Goal: Information Seeking & Learning: Learn about a topic

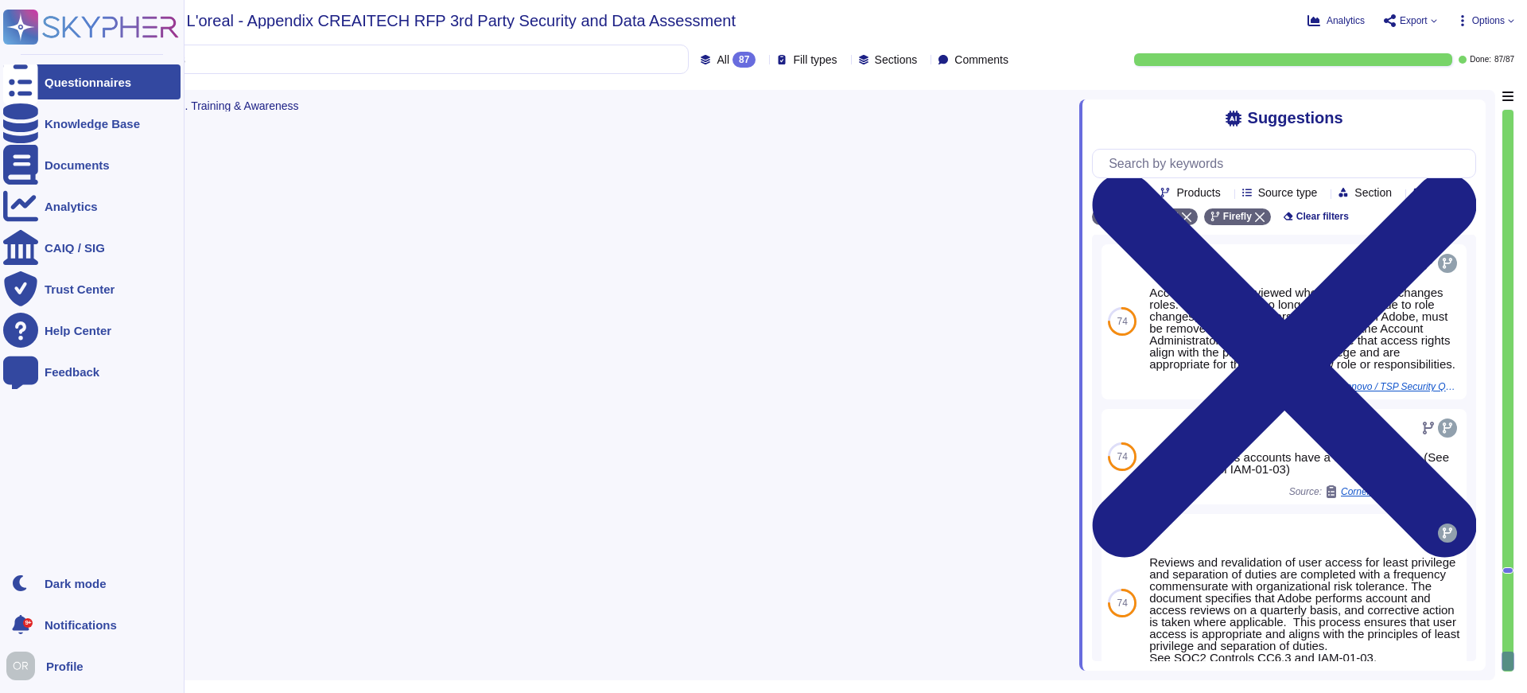
type textarea "Yes, Adobe employees are trained on information security and personal data prot…"
type textarea "Yes, Adobe has a continuous security and privacy awareness program in place. Th…"
type textarea "Yes, Adobe utilizes various sub-processors to help deliver products and service…"
type textarea "Location(s) from where the service is executed"
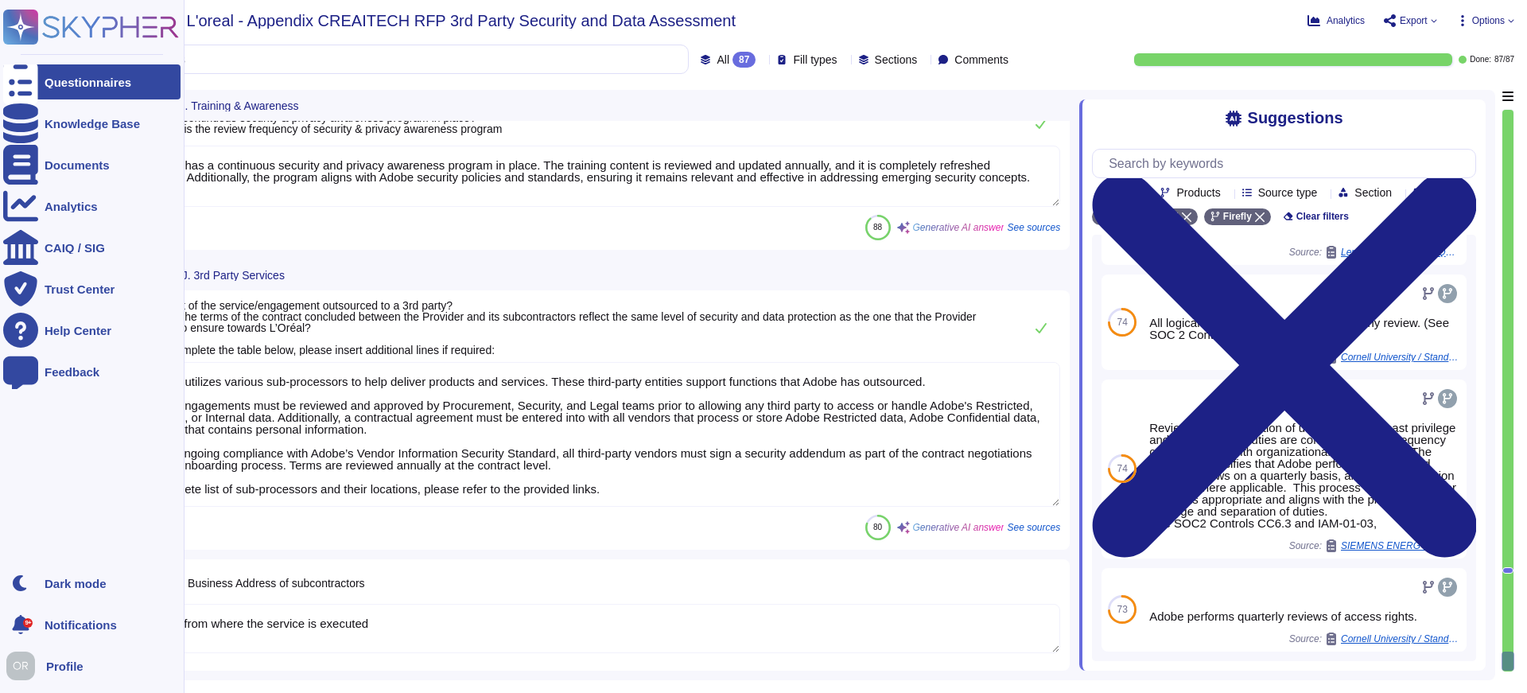
click at [84, 20] on icon at bounding box center [91, 27] width 176 height 35
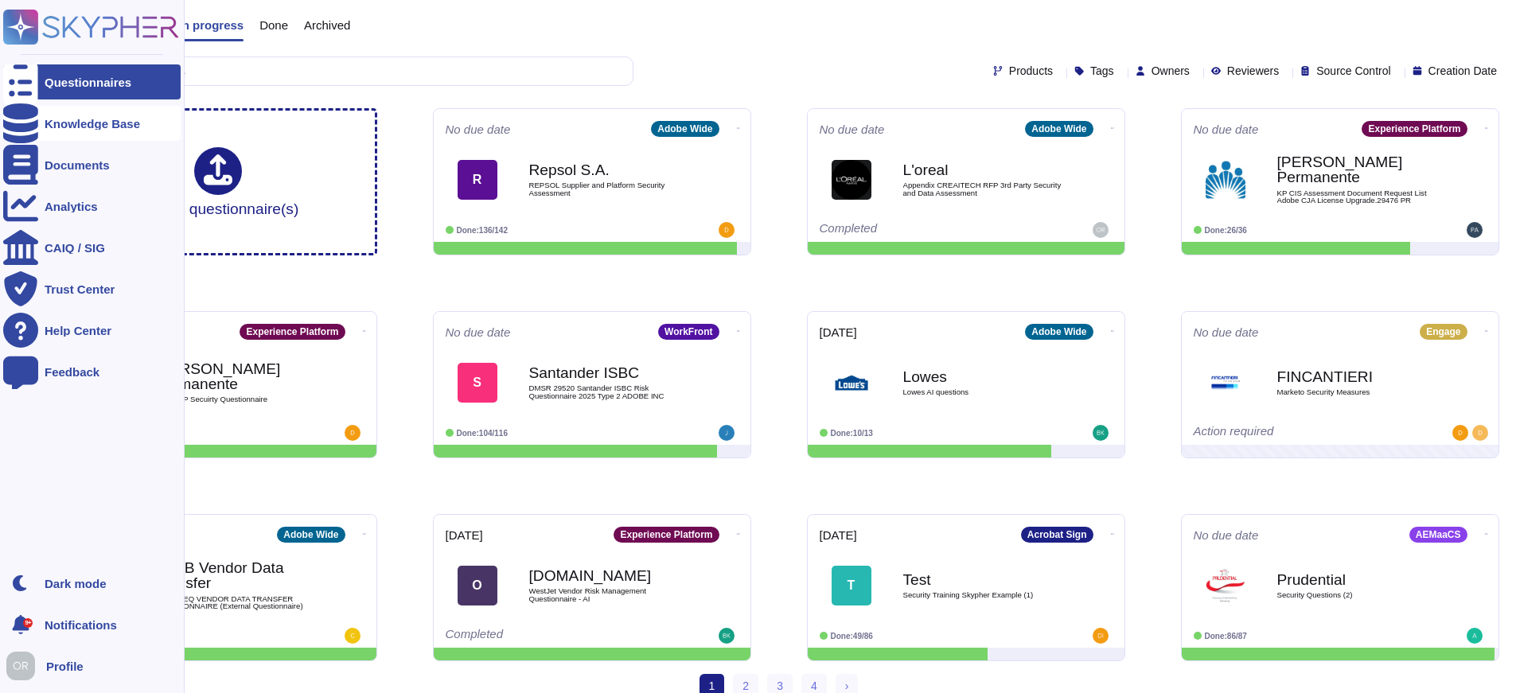
click at [29, 119] on icon at bounding box center [20, 123] width 35 height 40
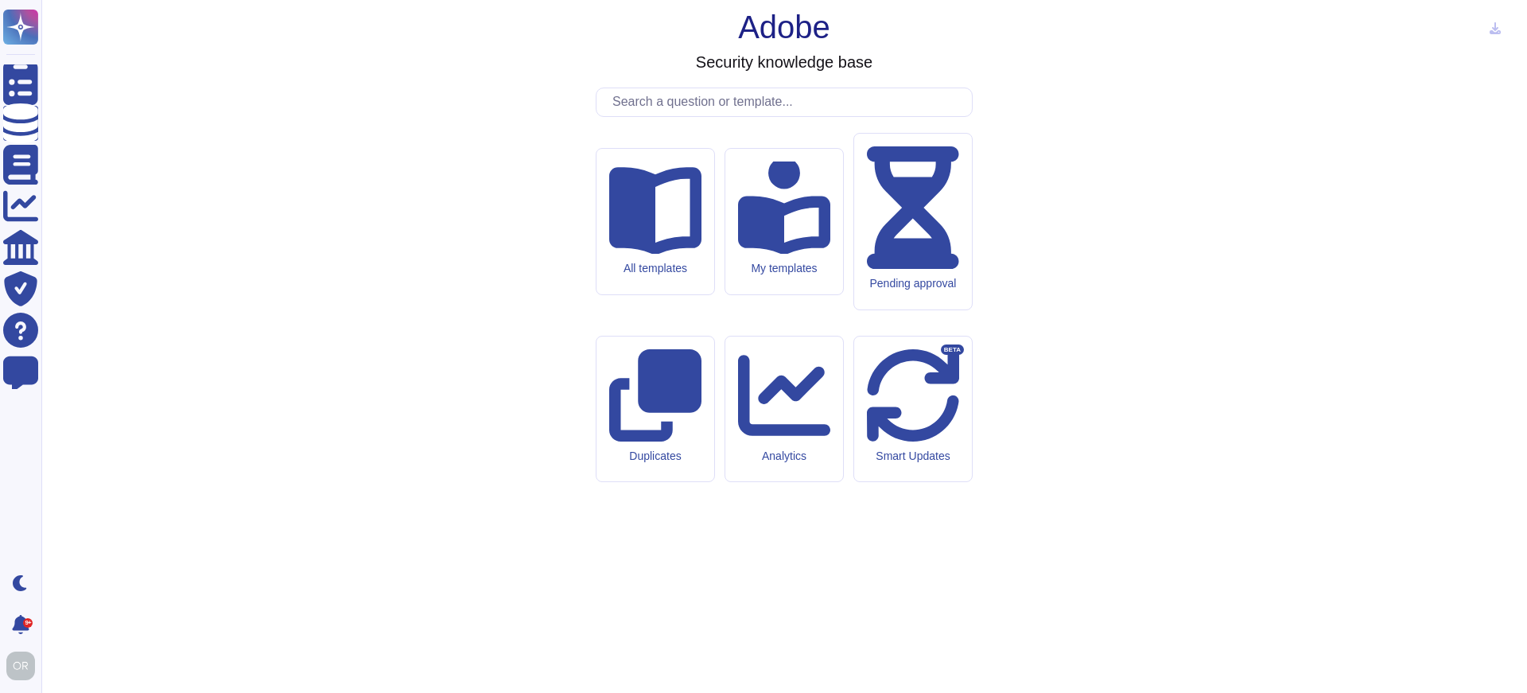
click at [681, 294] on div "All templates" at bounding box center [656, 222] width 118 height 146
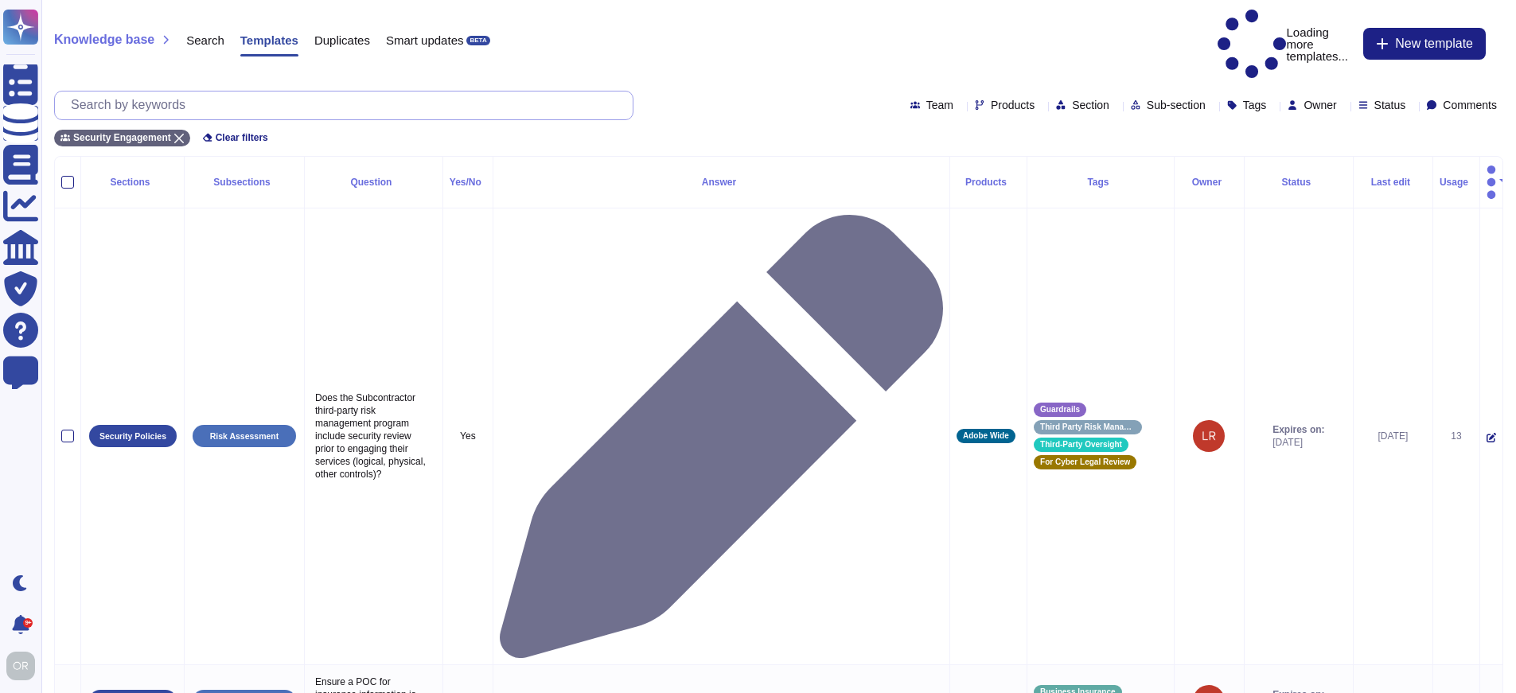
click at [380, 91] on input "text" at bounding box center [348, 105] width 570 height 28
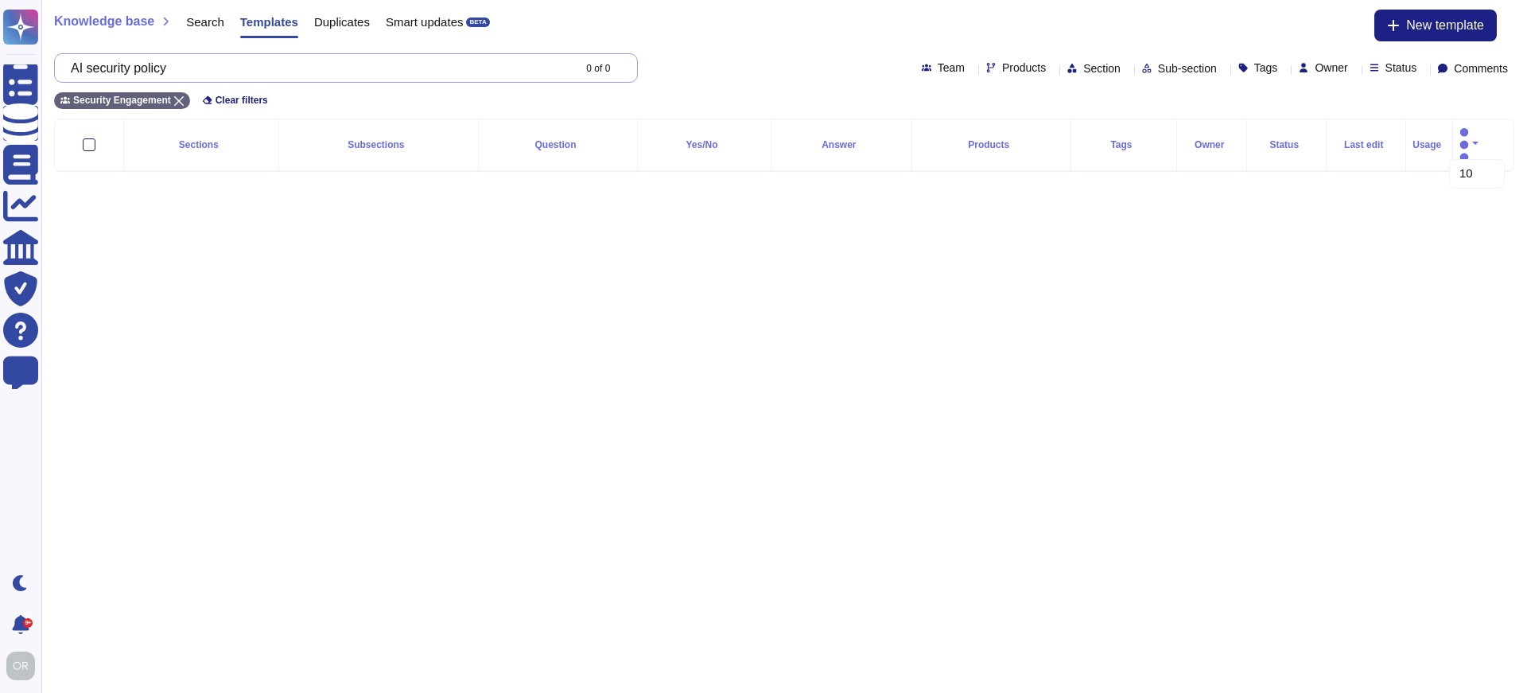
click at [217, 71] on input "AI security policy" at bounding box center [317, 68] width 509 height 28
click at [123, 71] on input "AI security policy" at bounding box center [317, 68] width 509 height 28
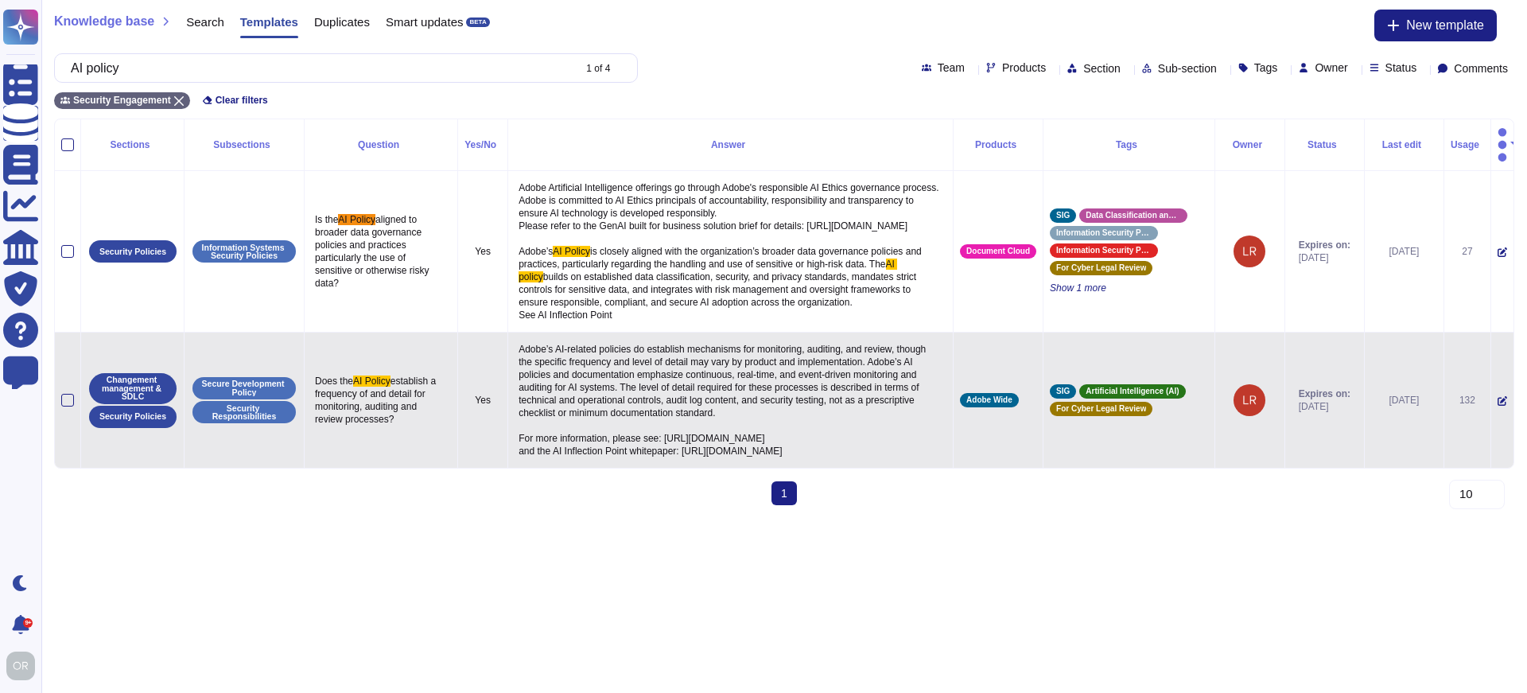
type input "AI policy"
click at [676, 461] on p "Adobe’s AI-related policies do establish mechanisms for monitoring, auditing, a…" at bounding box center [731, 400] width 432 height 123
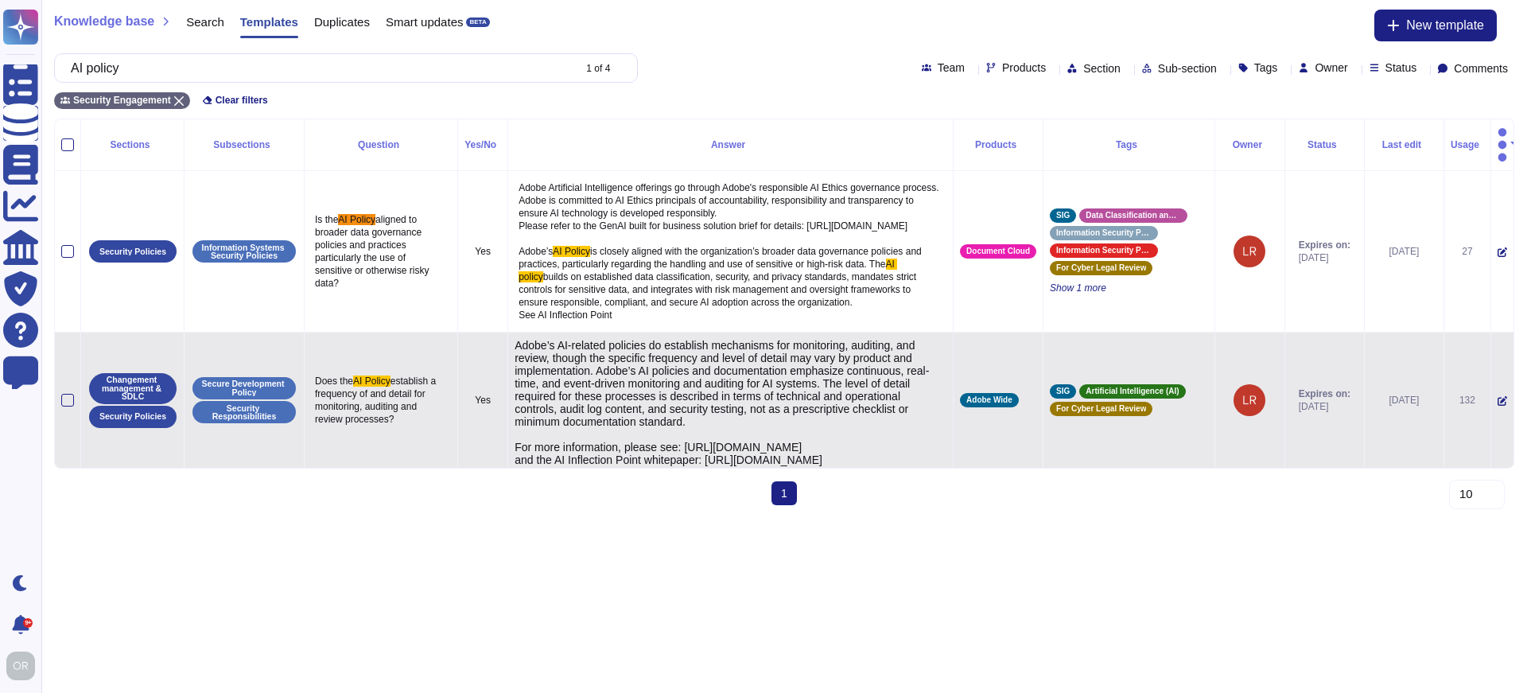
type textarea "Adobe’s AI-related policies do establish mechanisms for monitoring, auditing, a…"
drag, startPoint x: 602, startPoint y: 488, endPoint x: 512, endPoint y: 462, distance: 93.7
click at [515, 462] on textarea "Adobe’s AI-related policies do establish mechanisms for monitoring, auditing, a…" at bounding box center [729, 423] width 428 height 169
click at [609, 488] on textarea "Adobe’s AI-related policies do establish mechanisms for monitoring, auditing, a…" at bounding box center [729, 423] width 428 height 169
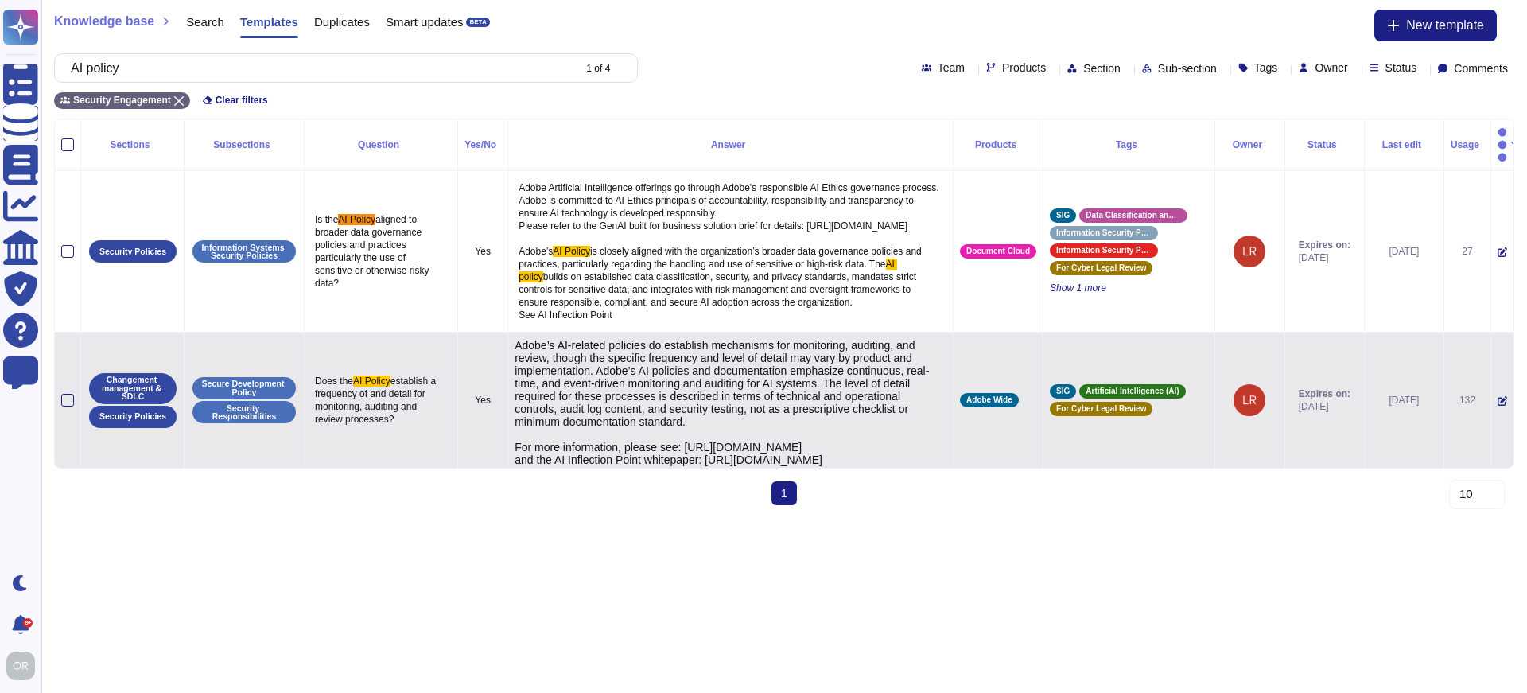
drag, startPoint x: 614, startPoint y: 488, endPoint x: 504, endPoint y: 459, distance: 114.4
click at [508, 459] on td "Adobe’s AI-related policies do establish mechanisms for monitoring, auditing, a…" at bounding box center [731, 401] width 446 height 136
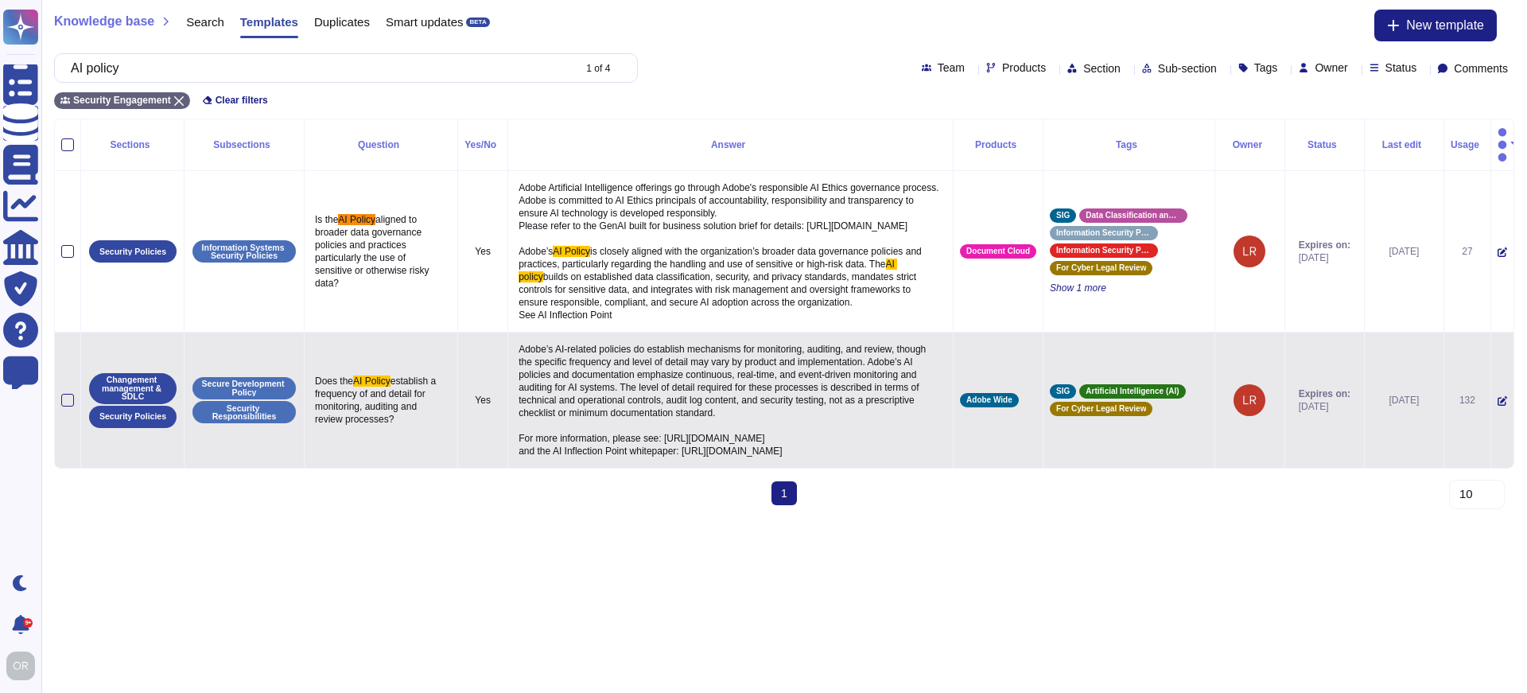
click at [642, 461] on p "Adobe’s AI-related policies do establish mechanisms for monitoring, auditing, a…" at bounding box center [731, 400] width 432 height 123
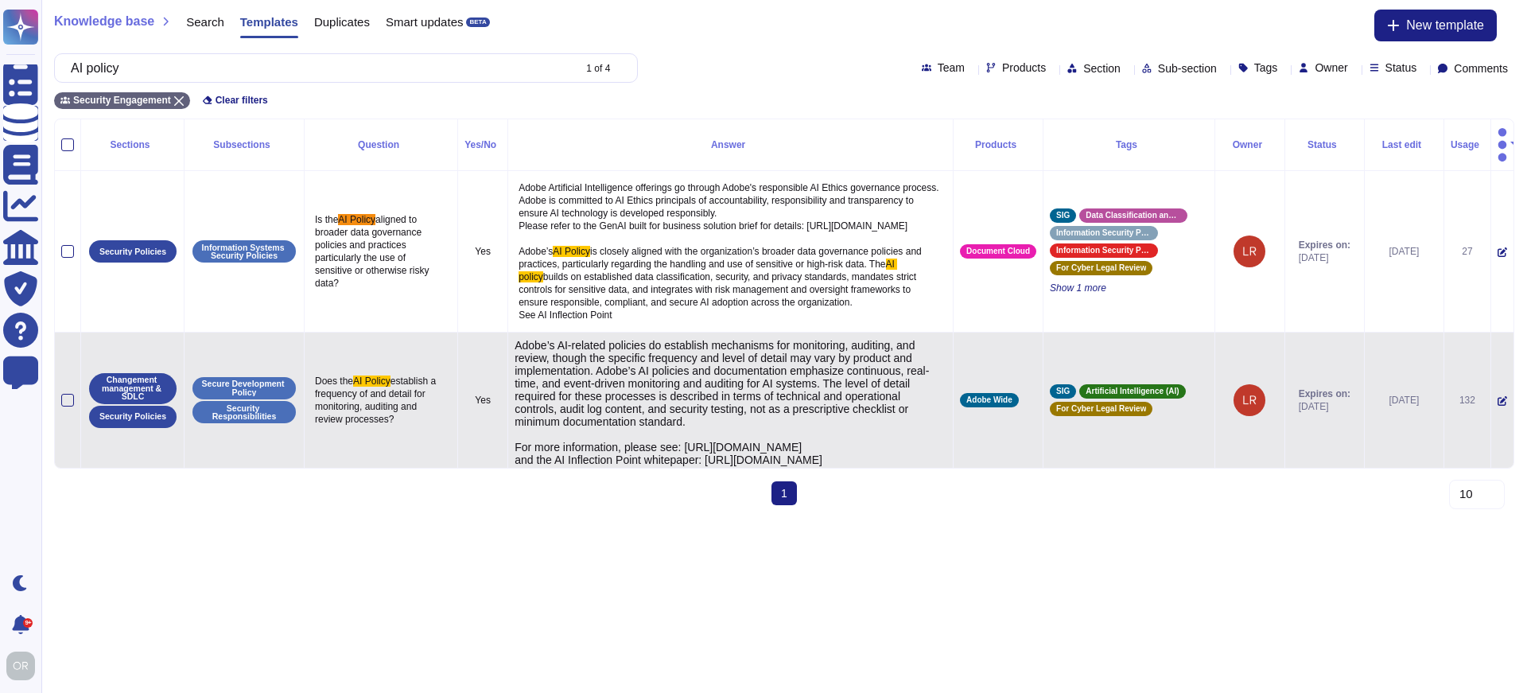
type textarea "Adobe’s AI-related policies do establish mechanisms for monitoring, auditing, a…"
click at [743, 443] on textarea "Adobe’s AI-related policies do establish mechanisms for monitoring, auditing, a…" at bounding box center [729, 423] width 428 height 169
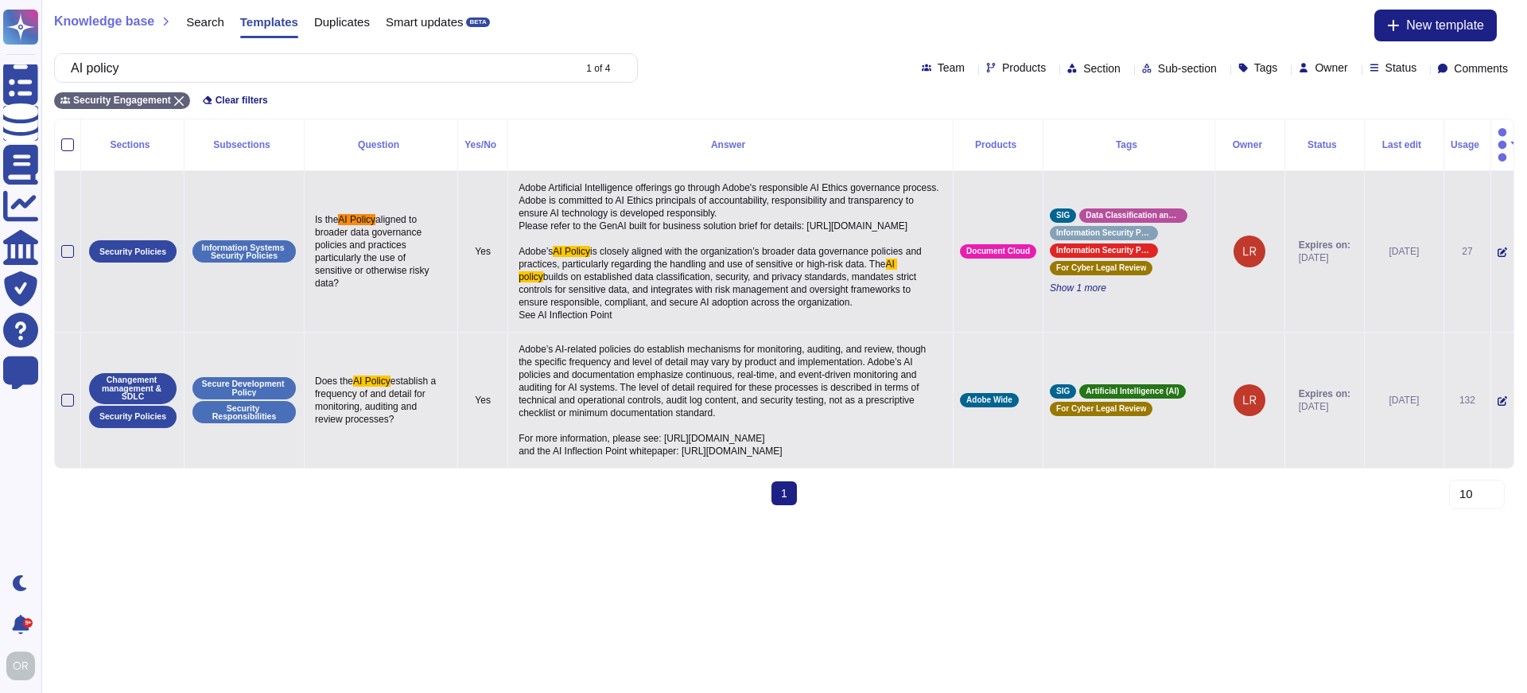
click at [646, 321] on span "builds on established data classification, security, and privacy standards, man…" at bounding box center [719, 295] width 400 height 49
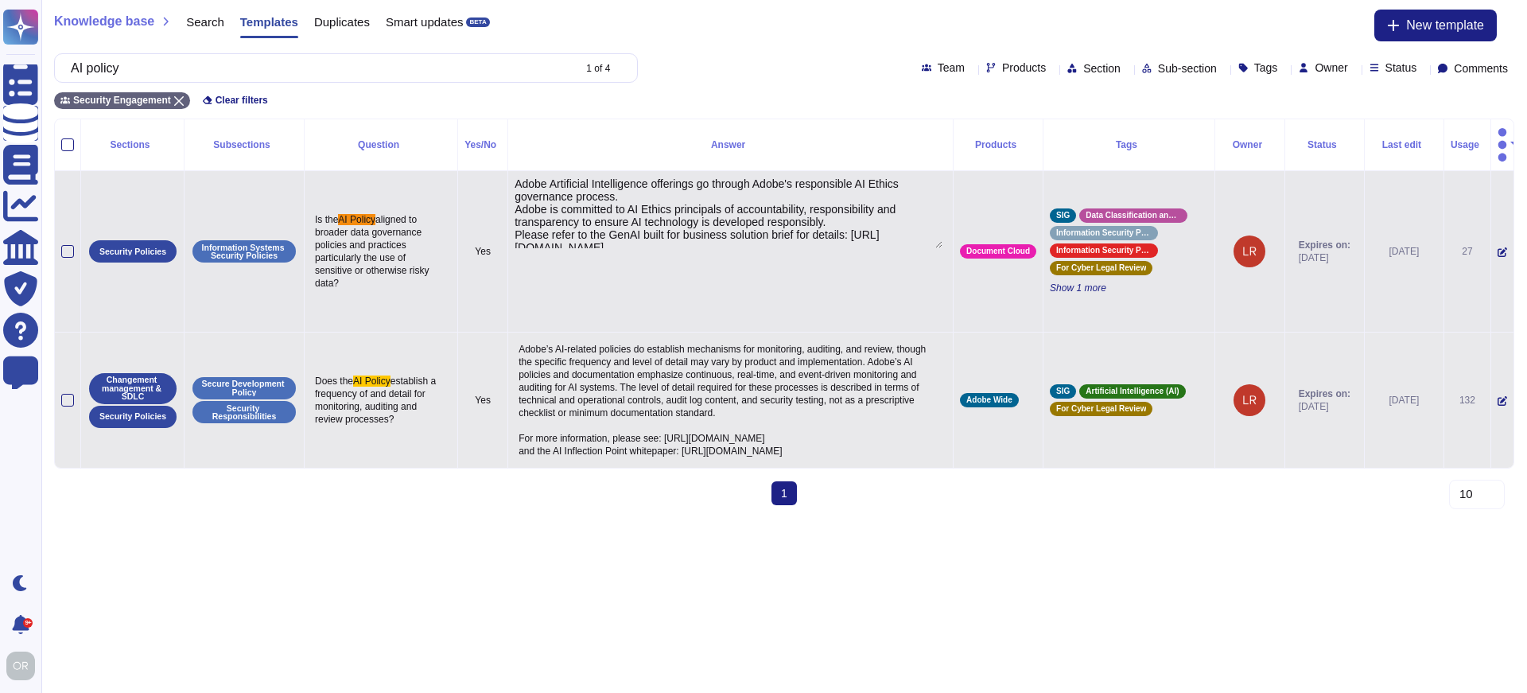
type textarea "Adobe Artificial Intelligence offerings go through Adobe's responsible AI Ethic…"
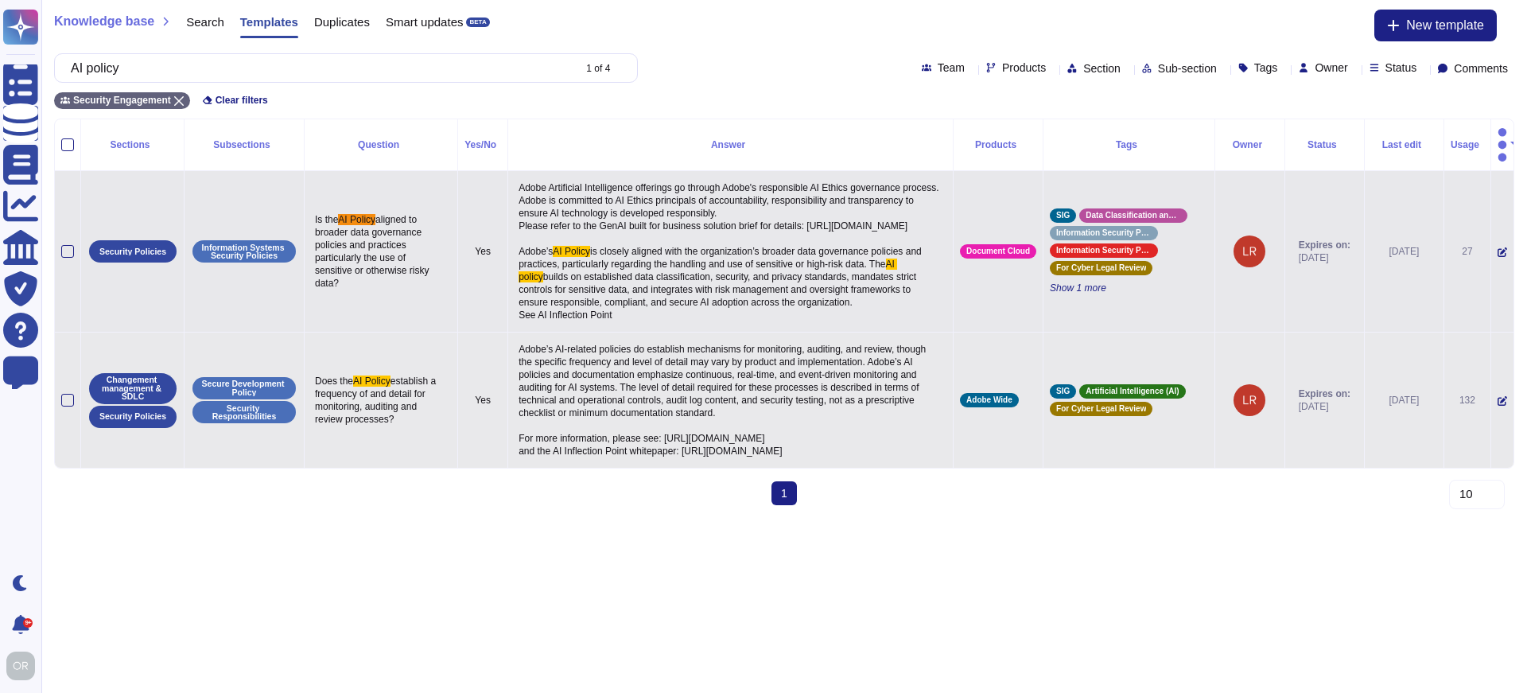
click at [594, 434] on p "Adobe’s AI-related policies do establish mechanisms for monitoring, auditing, a…" at bounding box center [731, 400] width 432 height 123
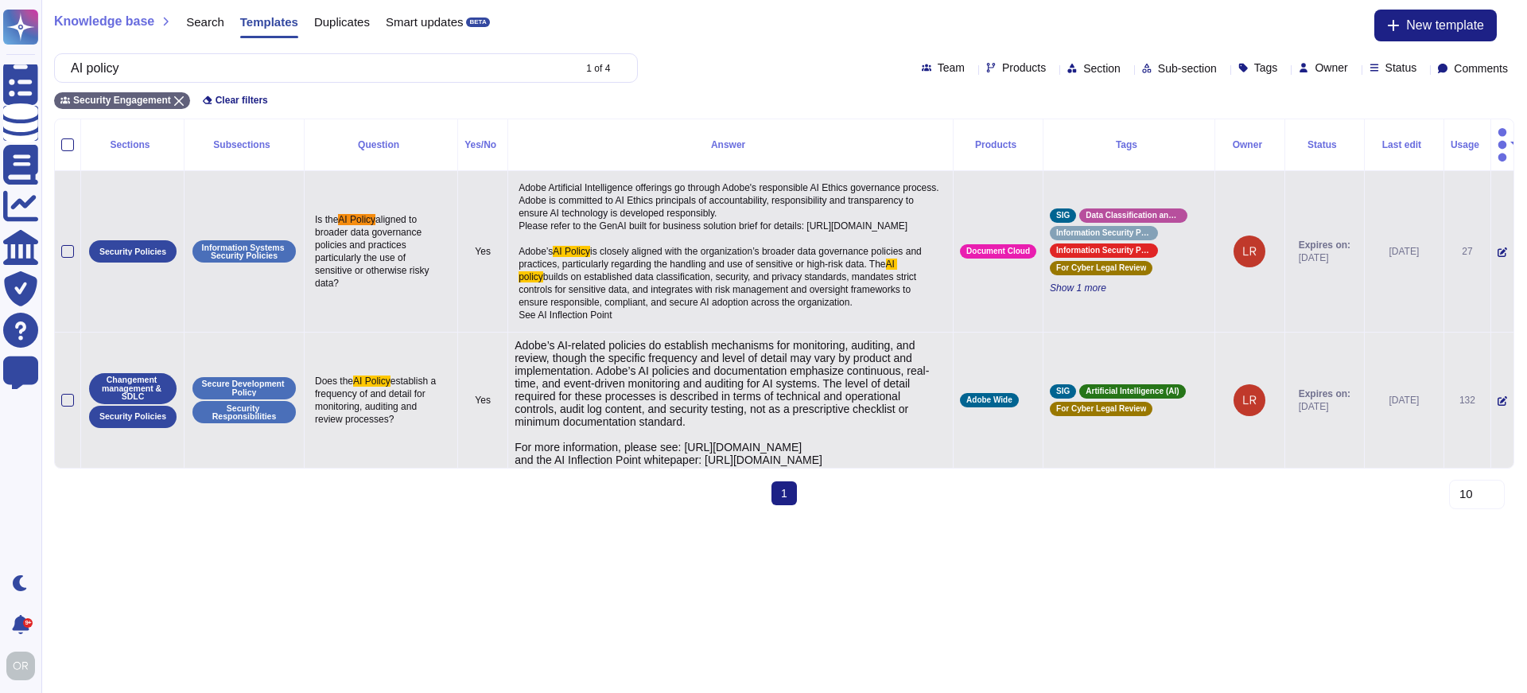
type textarea "Adobe’s AI-related policies do establish mechanisms for monitoring, auditing, a…"
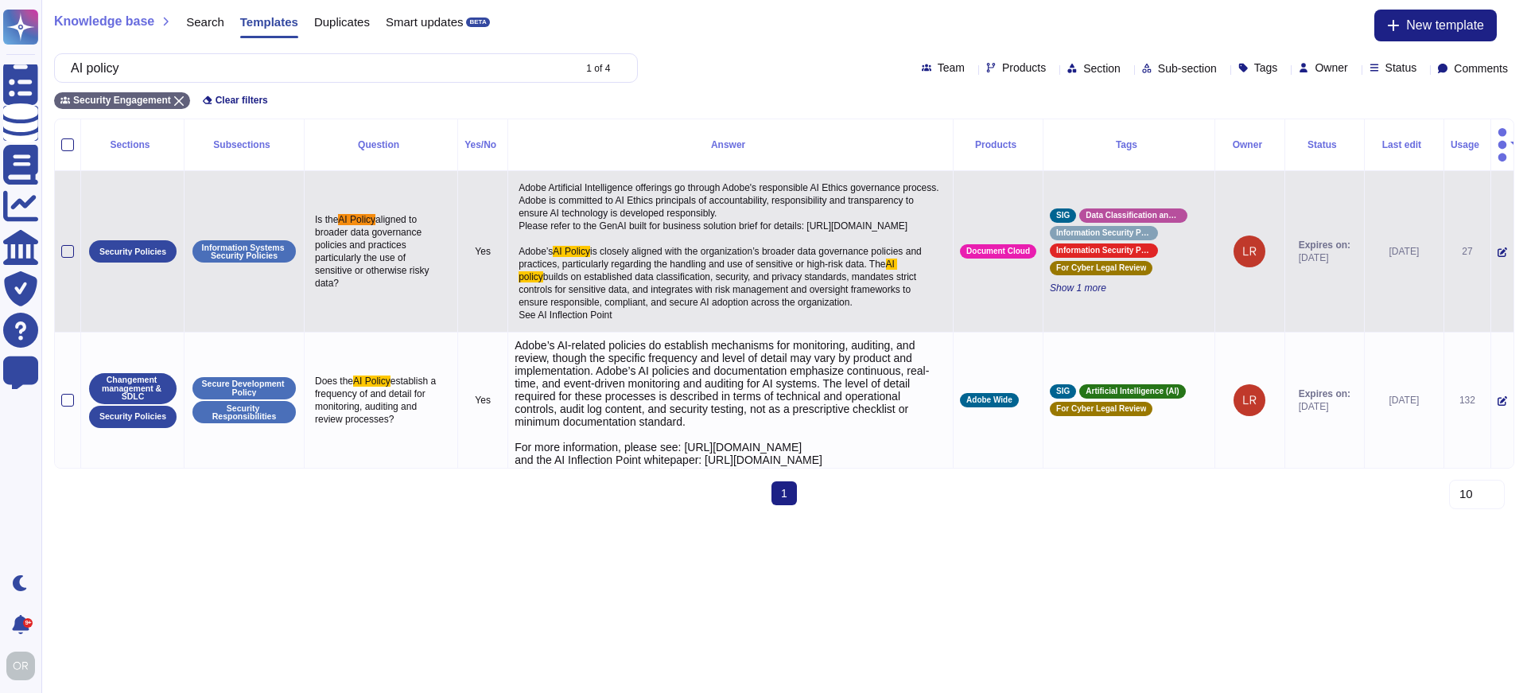
scroll to position [0, 0]
drag, startPoint x: 565, startPoint y: 533, endPoint x: 486, endPoint y: 343, distance: 205.8
click at [486, 343] on tbody "Security Policies Information Systems Security Policies Is the AI Policy aligne…" at bounding box center [784, 320] width 1459 height 298
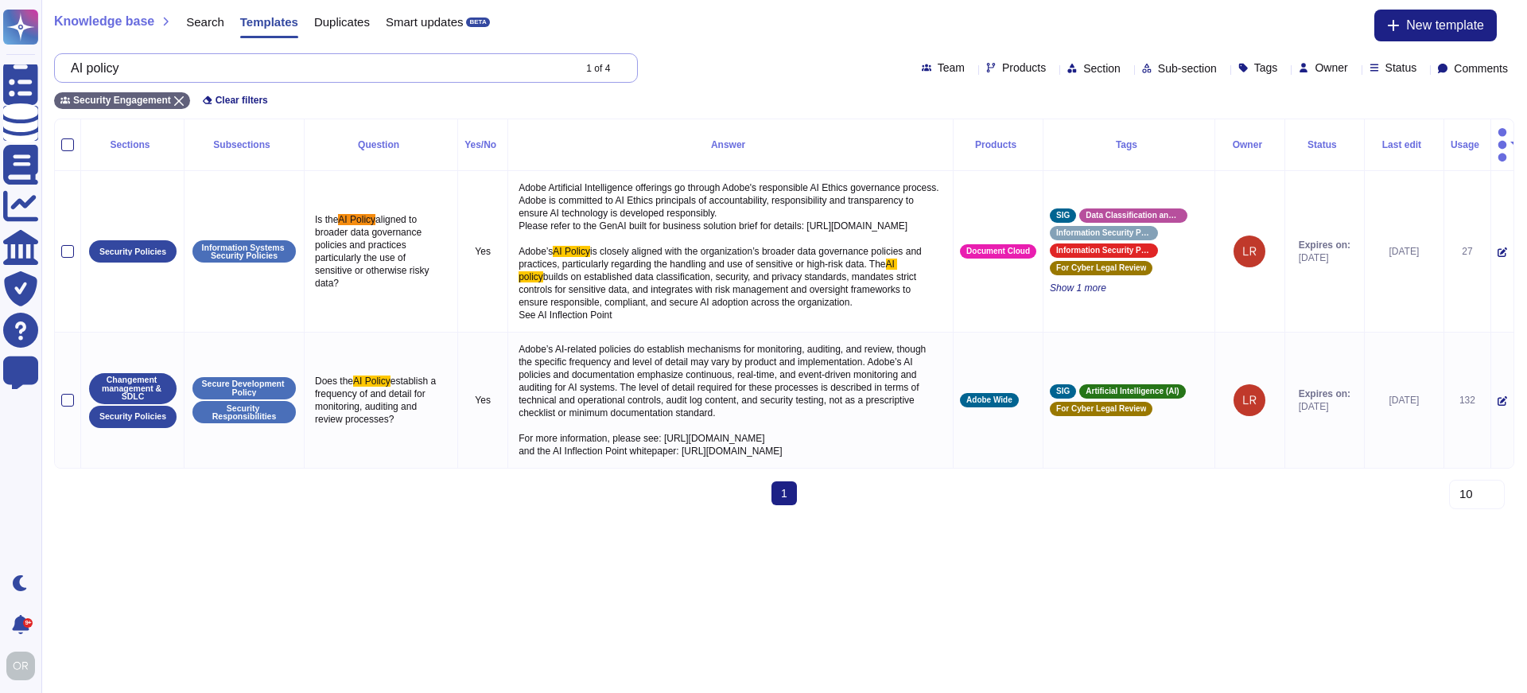
drag, startPoint x: 158, startPoint y: 68, endPoint x: 48, endPoint y: 69, distance: 110.6
click at [48, 69] on div "Knowledge base Search Templates Duplicates Smart updates BETA New template AI p…" at bounding box center [784, 59] width 1486 height 119
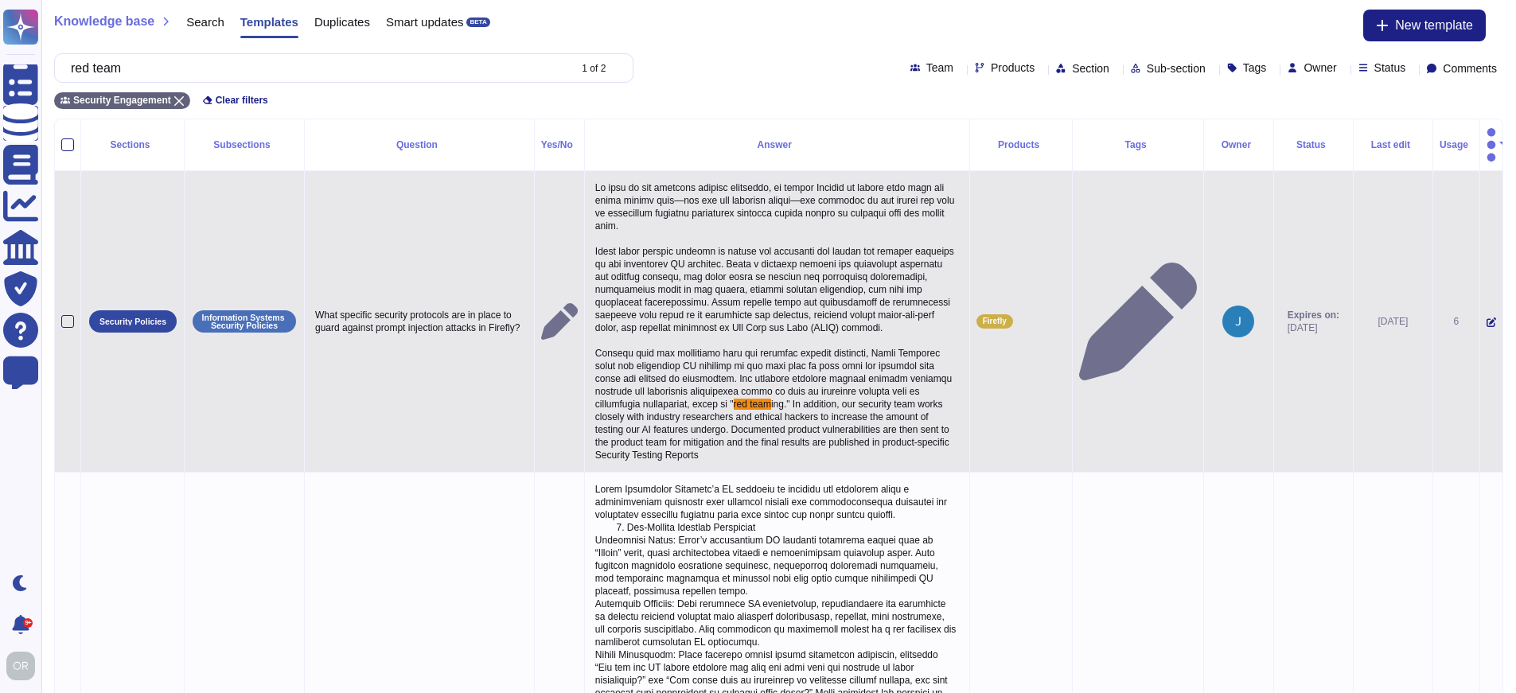
type input "red team"
click at [796, 376] on span at bounding box center [776, 296] width 362 height 228
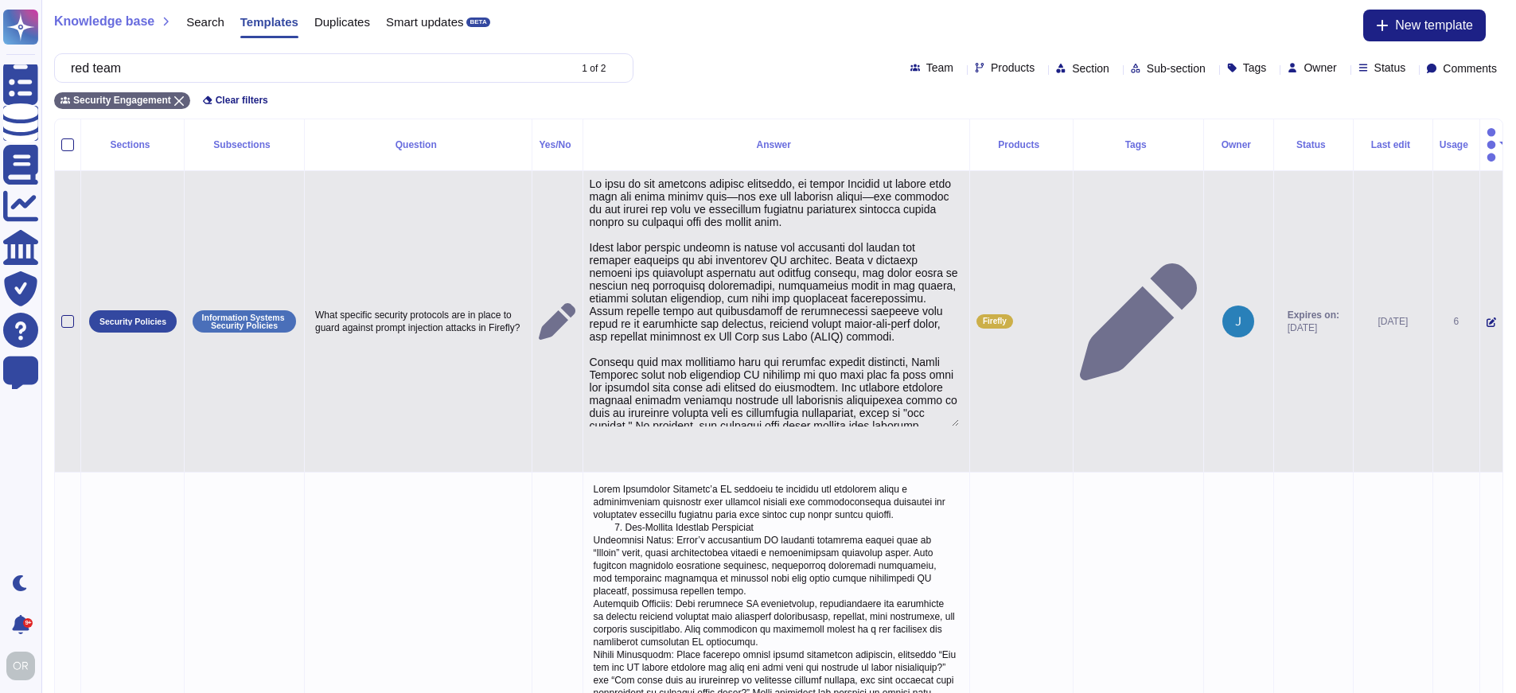
type textarea "Lo ipsu do sit ametcons adipisc elitseddo, ei tempor Incidid ut labore etdo mag…"
click at [778, 326] on textarea at bounding box center [774, 301] width 369 height 249
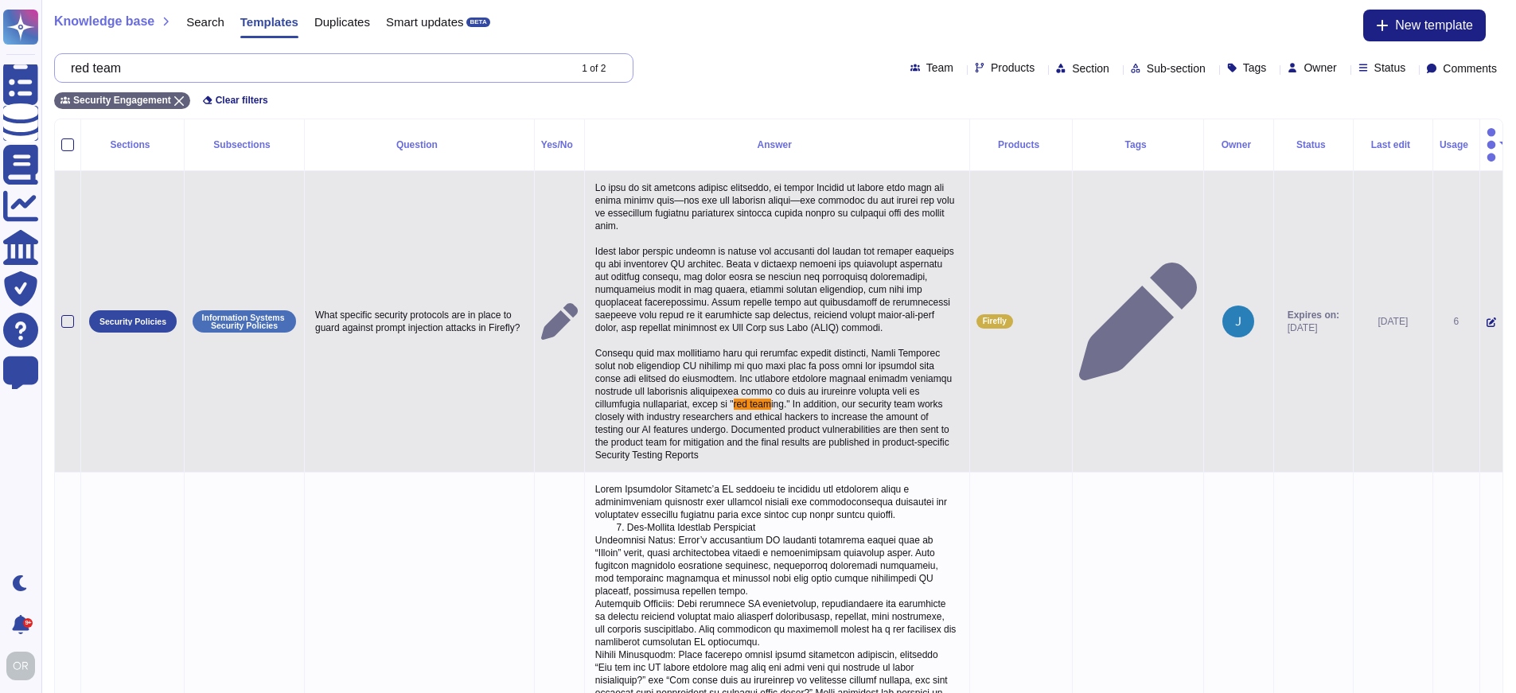
drag, startPoint x: 135, startPoint y: 66, endPoint x: 87, endPoint y: 64, distance: 48.6
click at [87, 64] on input "red team" at bounding box center [315, 68] width 504 height 28
paste input "Do you keep and maintain an inventory of components that make up each of your A…"
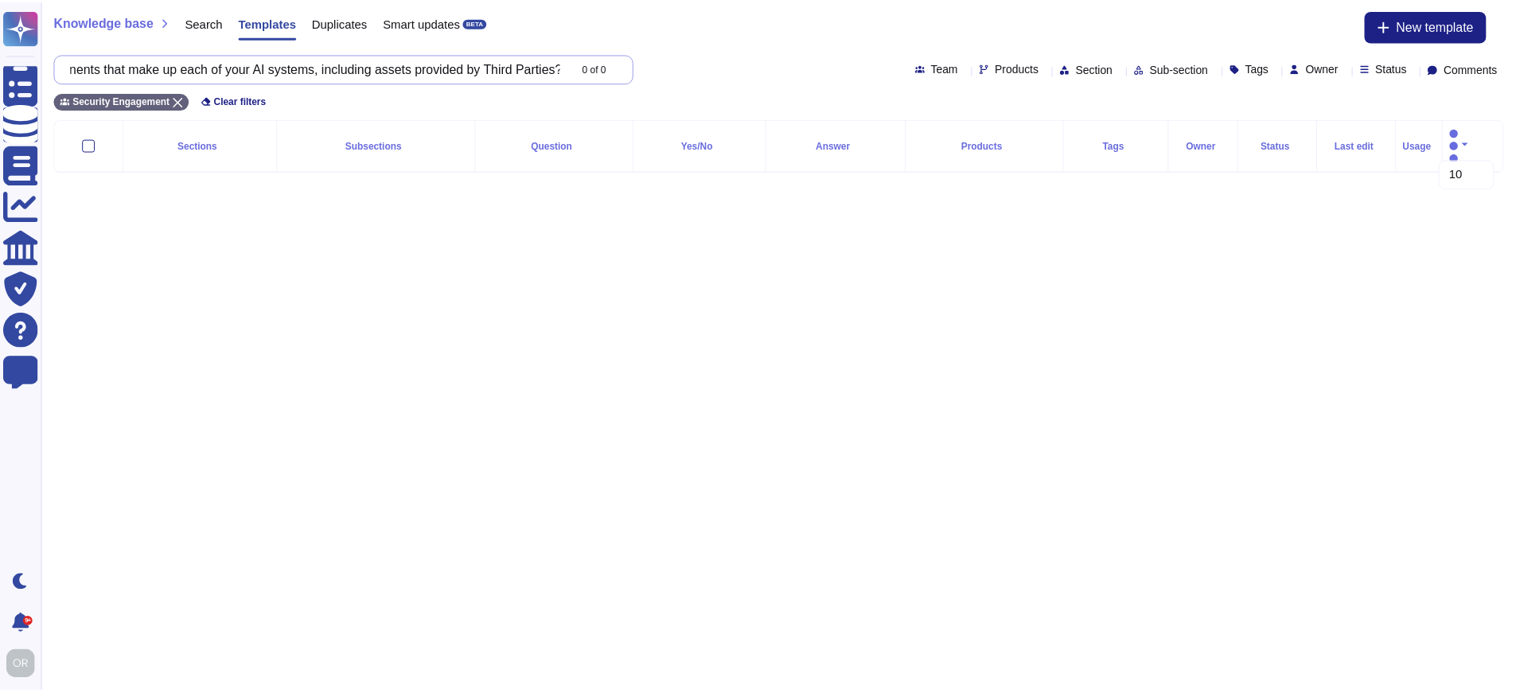
scroll to position [0, 129]
drag, startPoint x: 516, startPoint y: 66, endPoint x: 80, endPoint y: 60, distance: 436.0
click at [80, 60] on input "Do you keep and maintain an inventory of components that make up each of your A…" at bounding box center [317, 68] width 509 height 28
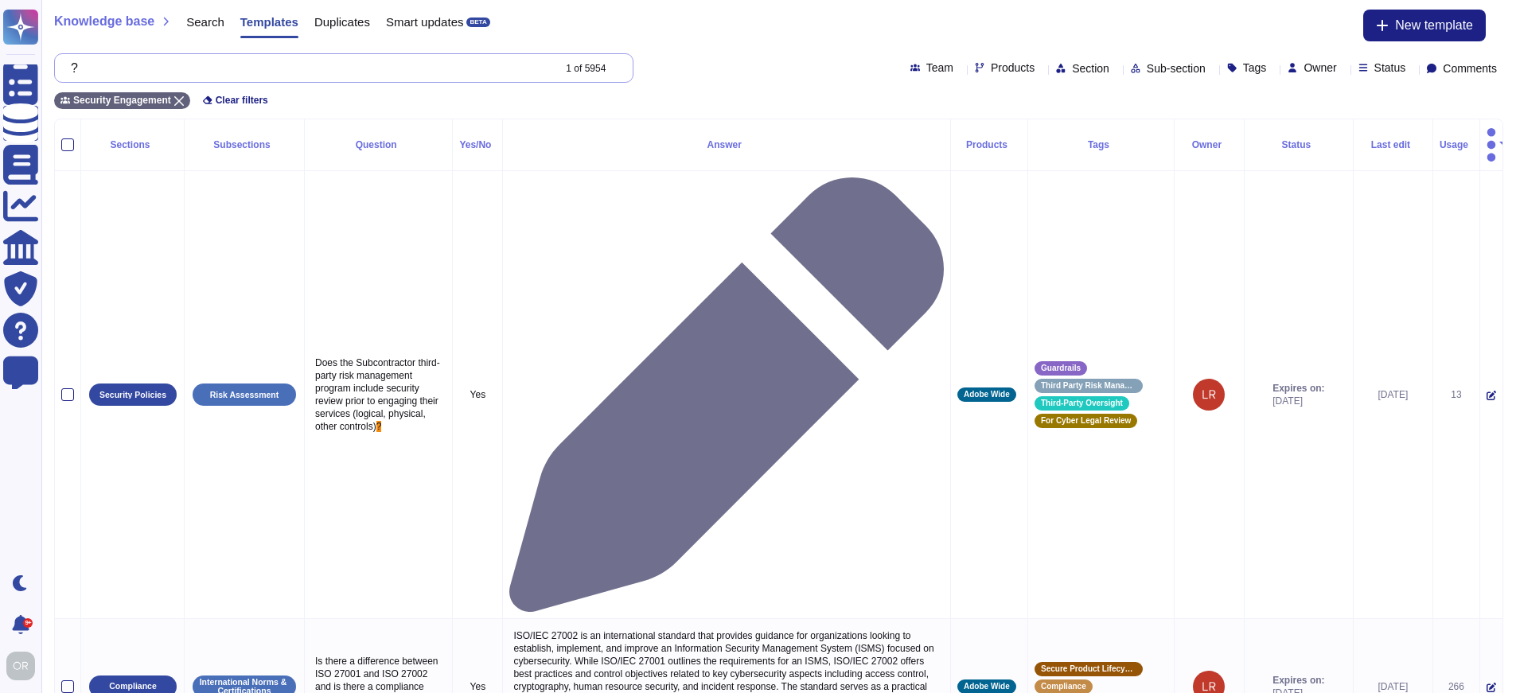
scroll to position [0, 0]
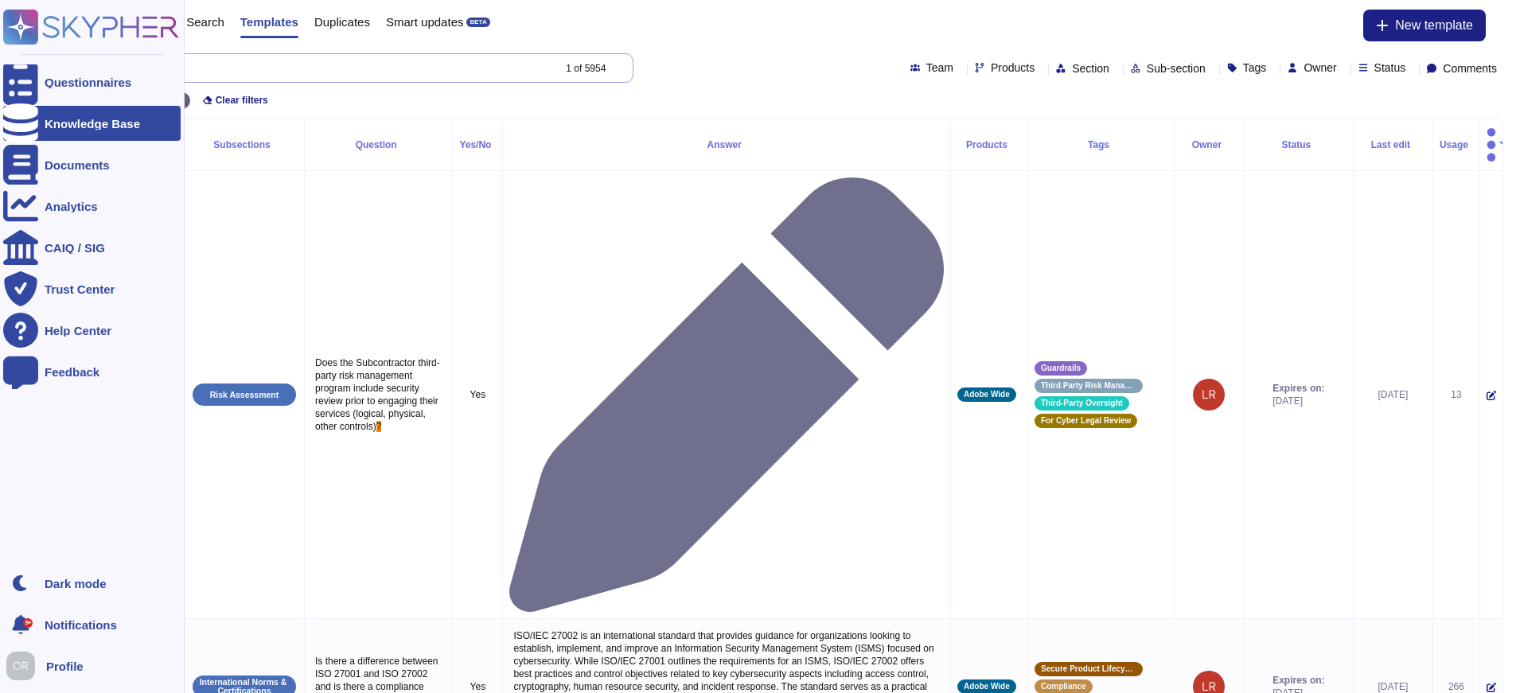
drag, startPoint x: 320, startPoint y: 67, endPoint x: 0, endPoint y: 50, distance: 320.2
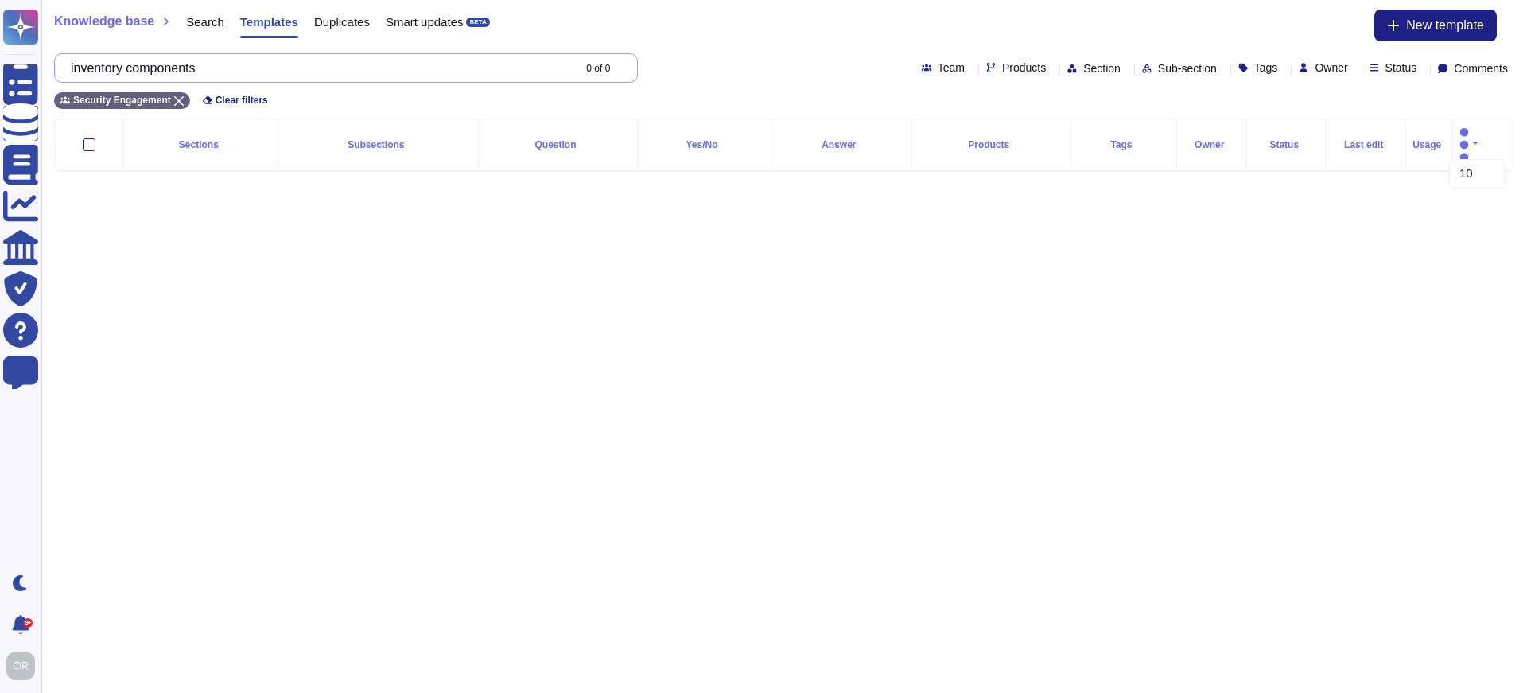
drag, startPoint x: 232, startPoint y: 70, endPoint x: 56, endPoint y: 67, distance: 175.8
click at [56, 67] on div "inventory components 0 of 0" at bounding box center [346, 67] width 584 height 29
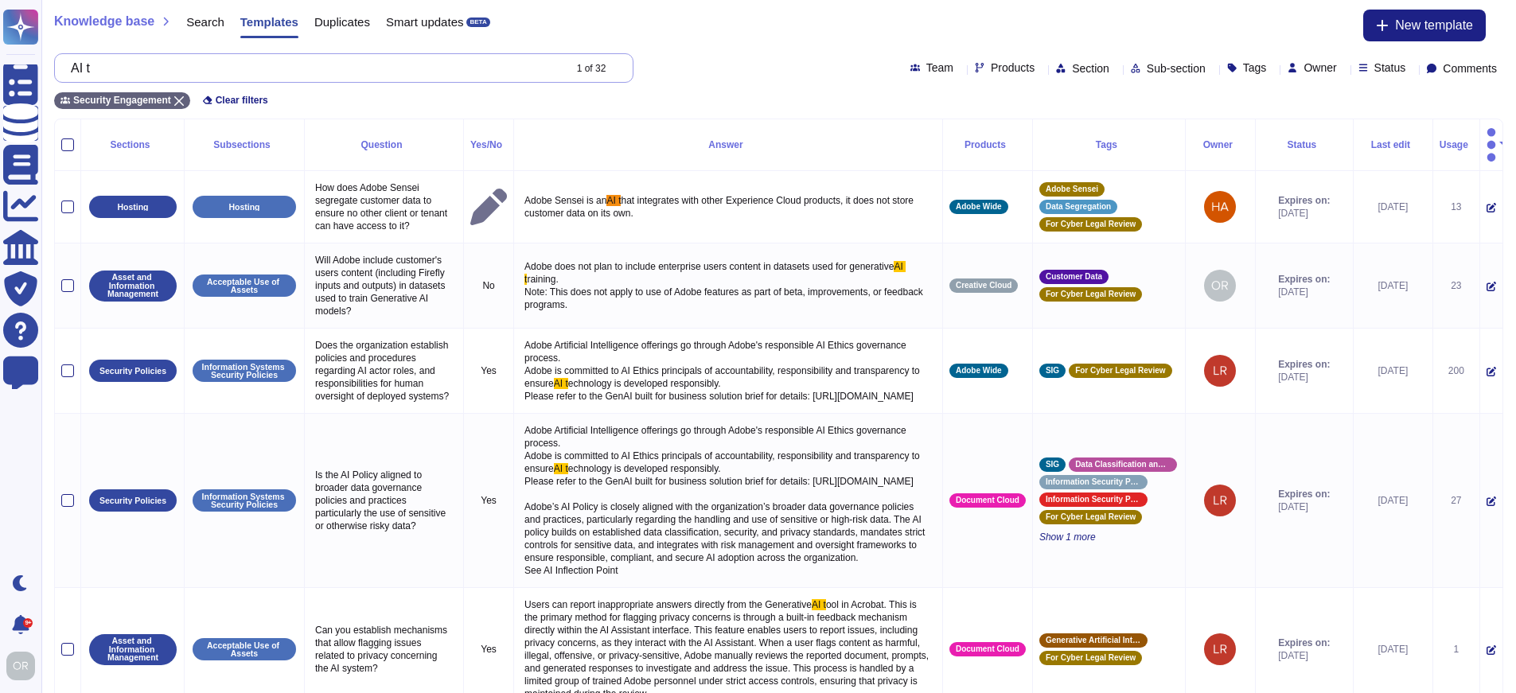
scroll to position [2, 0]
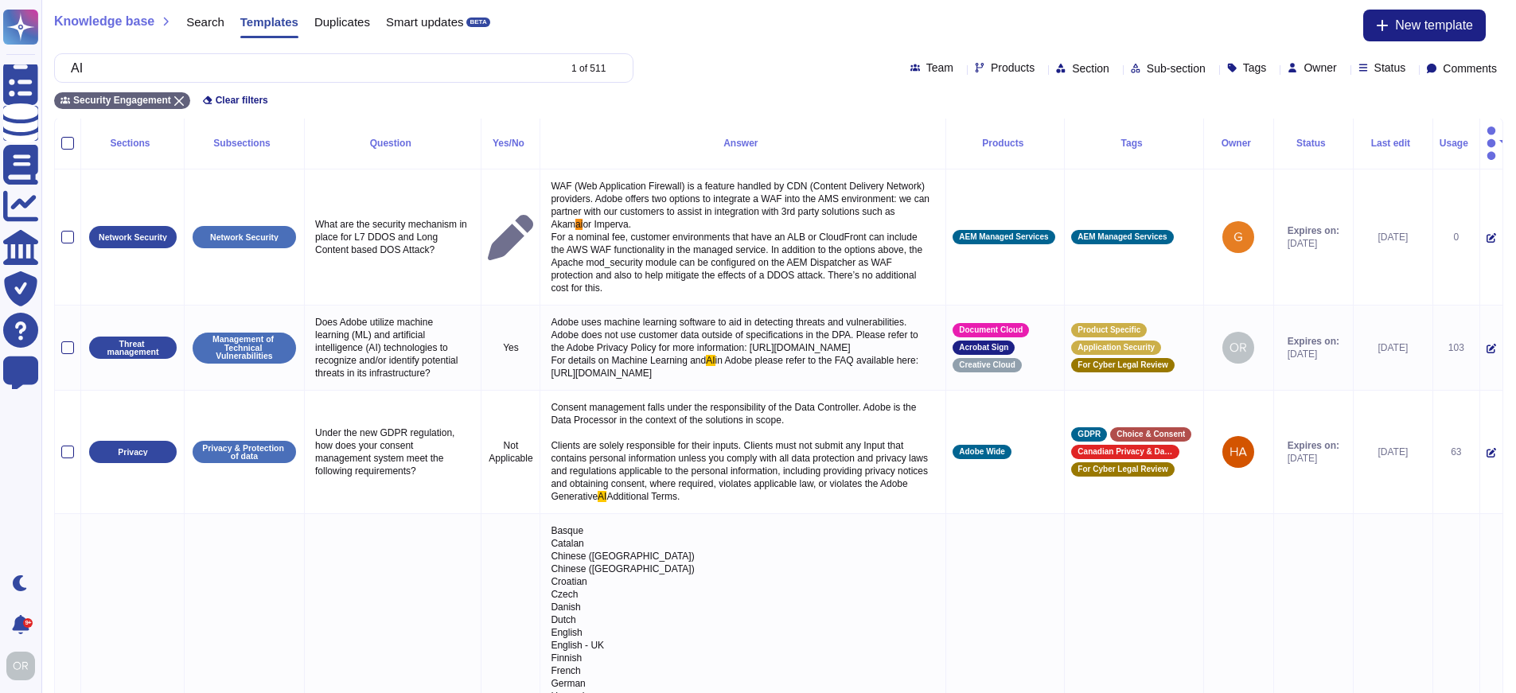
type input "AI"
click at [915, 56] on div "AI 1 of 511 Team Products Section Sub-section Tags Owner Status Comments" at bounding box center [778, 67] width 1449 height 29
click at [975, 73] on div "Products" at bounding box center [1008, 68] width 66 height 13
click at [990, 69] on span "Products" at bounding box center [1012, 67] width 44 height 11
type input "crea"
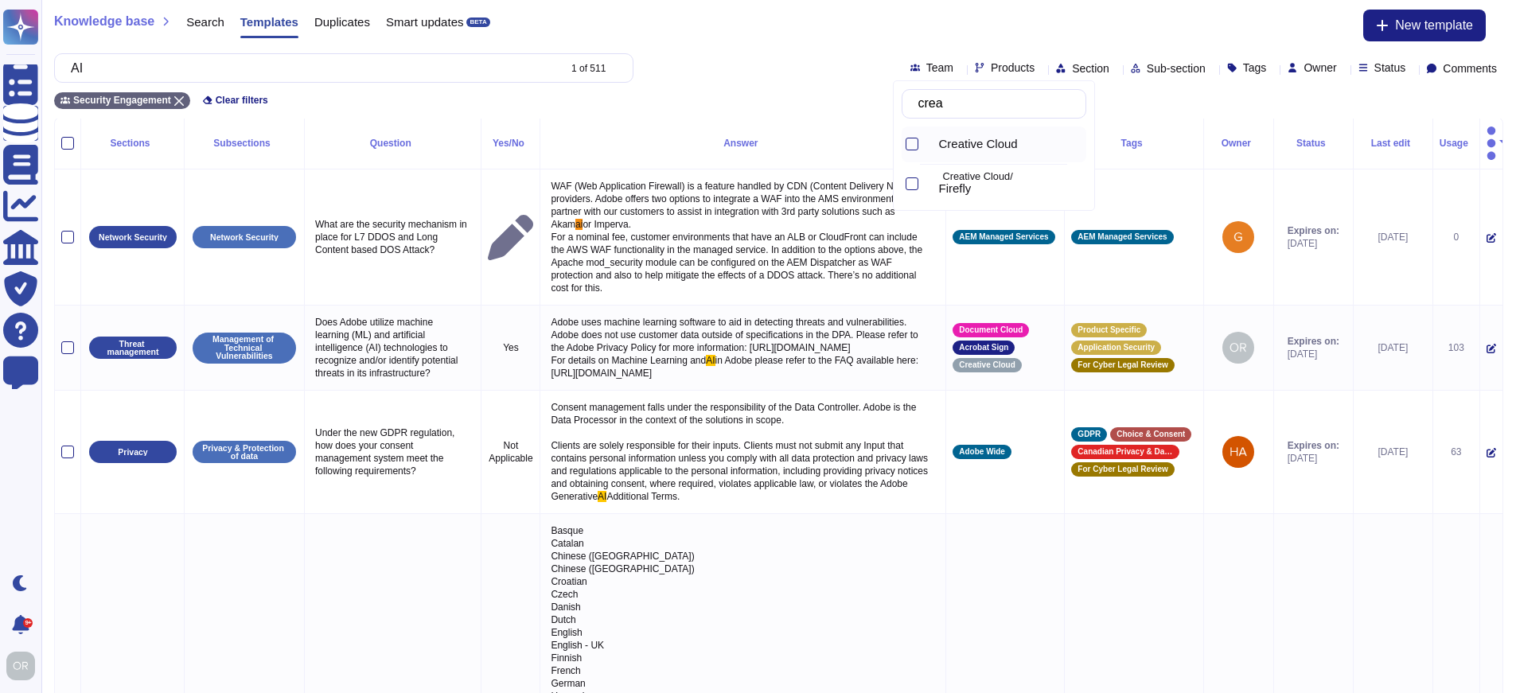
click at [989, 150] on span "Creative Cloud" at bounding box center [978, 144] width 79 height 14
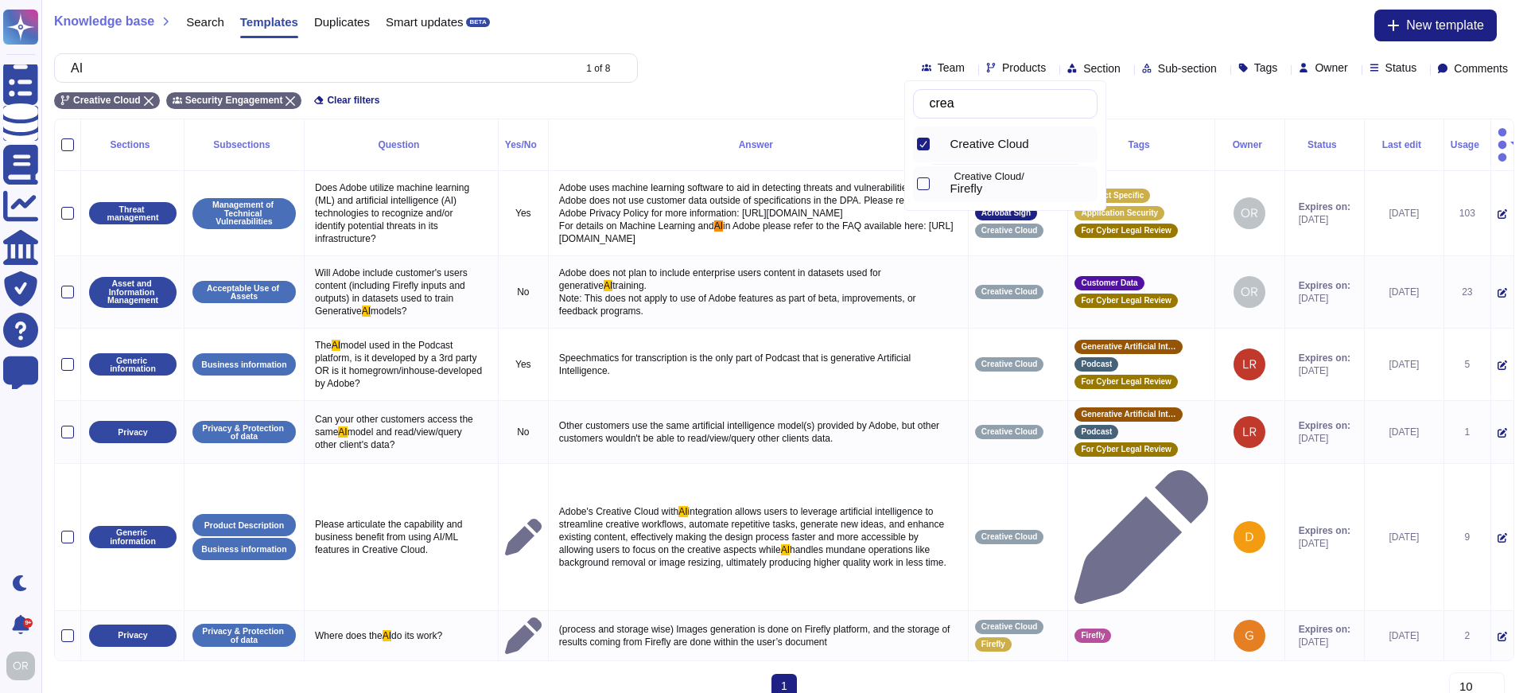
click at [983, 183] on span "Firefly" at bounding box center [967, 188] width 33 height 14
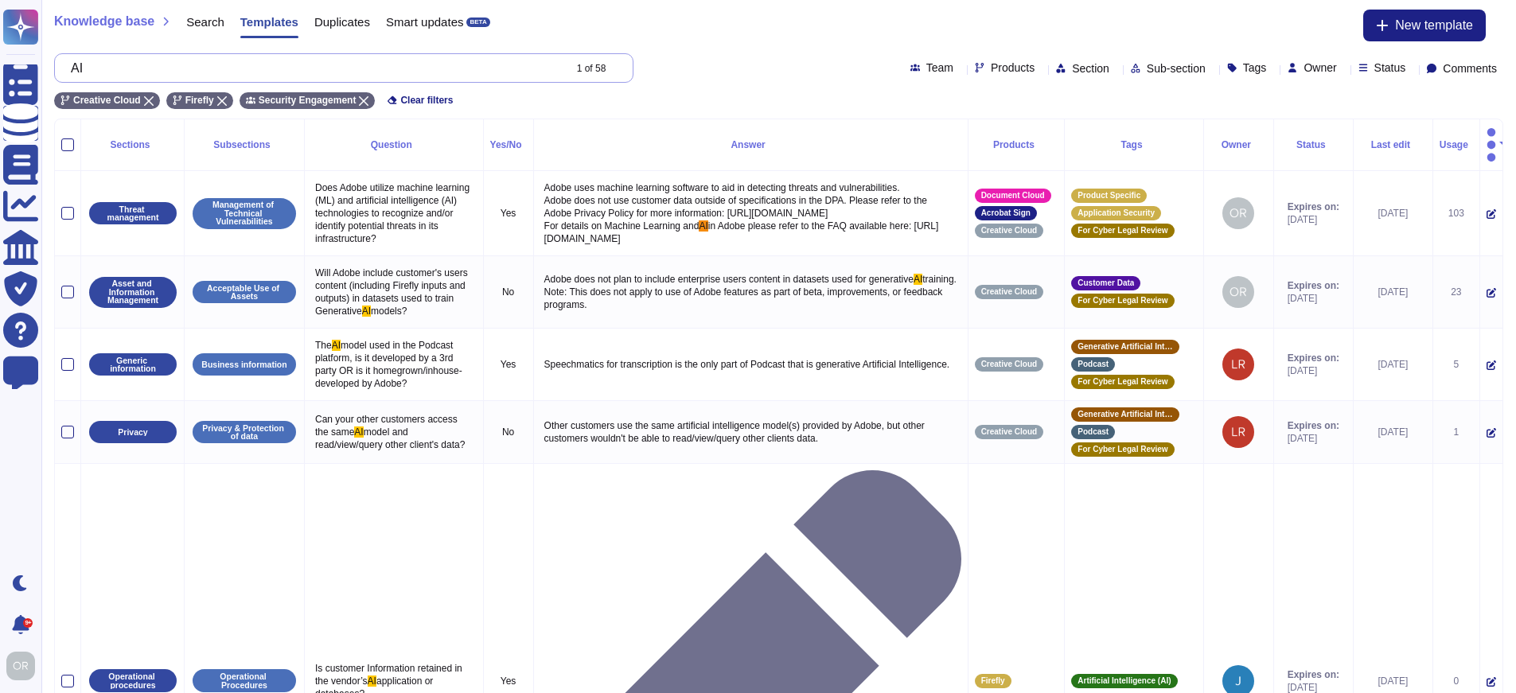
click at [247, 77] on input "AI" at bounding box center [313, 68] width 500 height 28
type input "A"
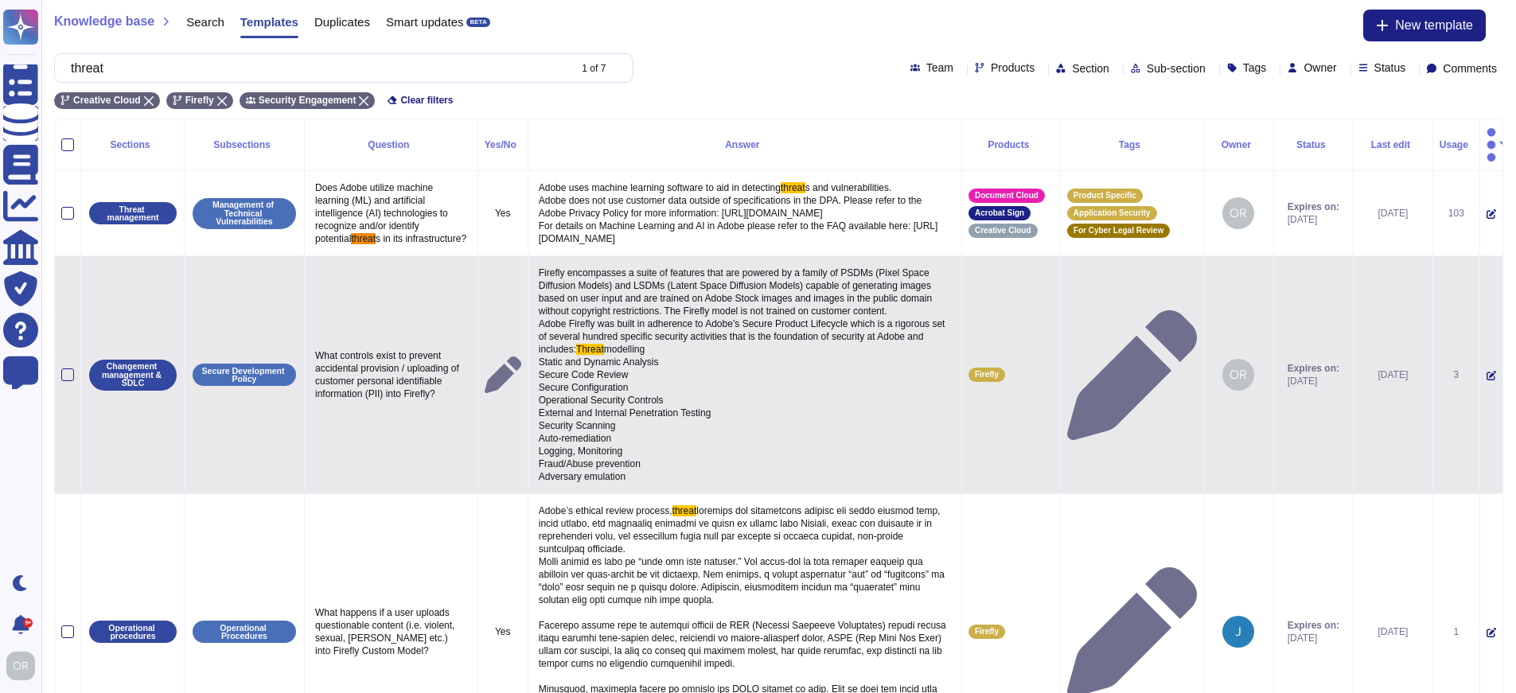
type input "threat"
click at [671, 309] on span "Firefly encompasses a suite of features that are powered by a family of PSDMs (…" at bounding box center [743, 311] width 409 height 88
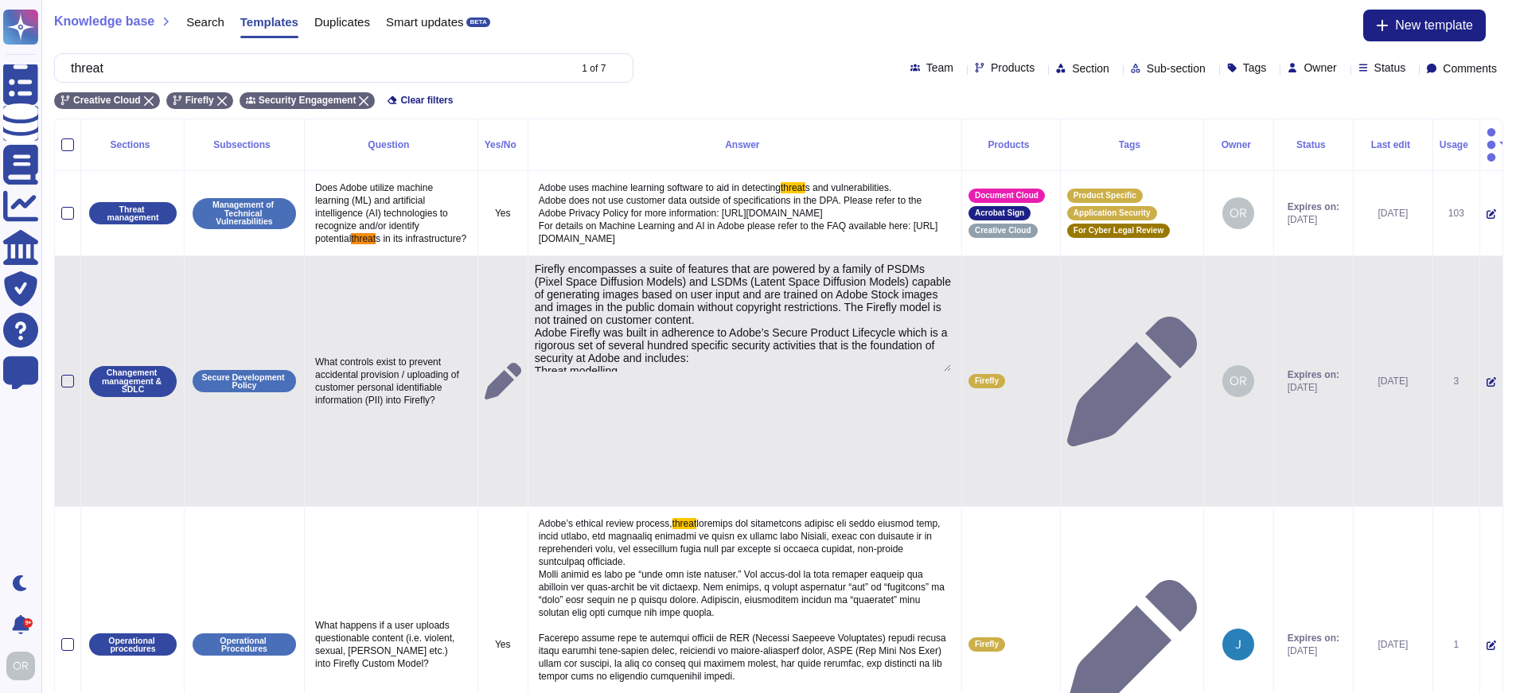
type textarea "Firefly encompasses a suite of features that are powered by a family of PSDMs (…"
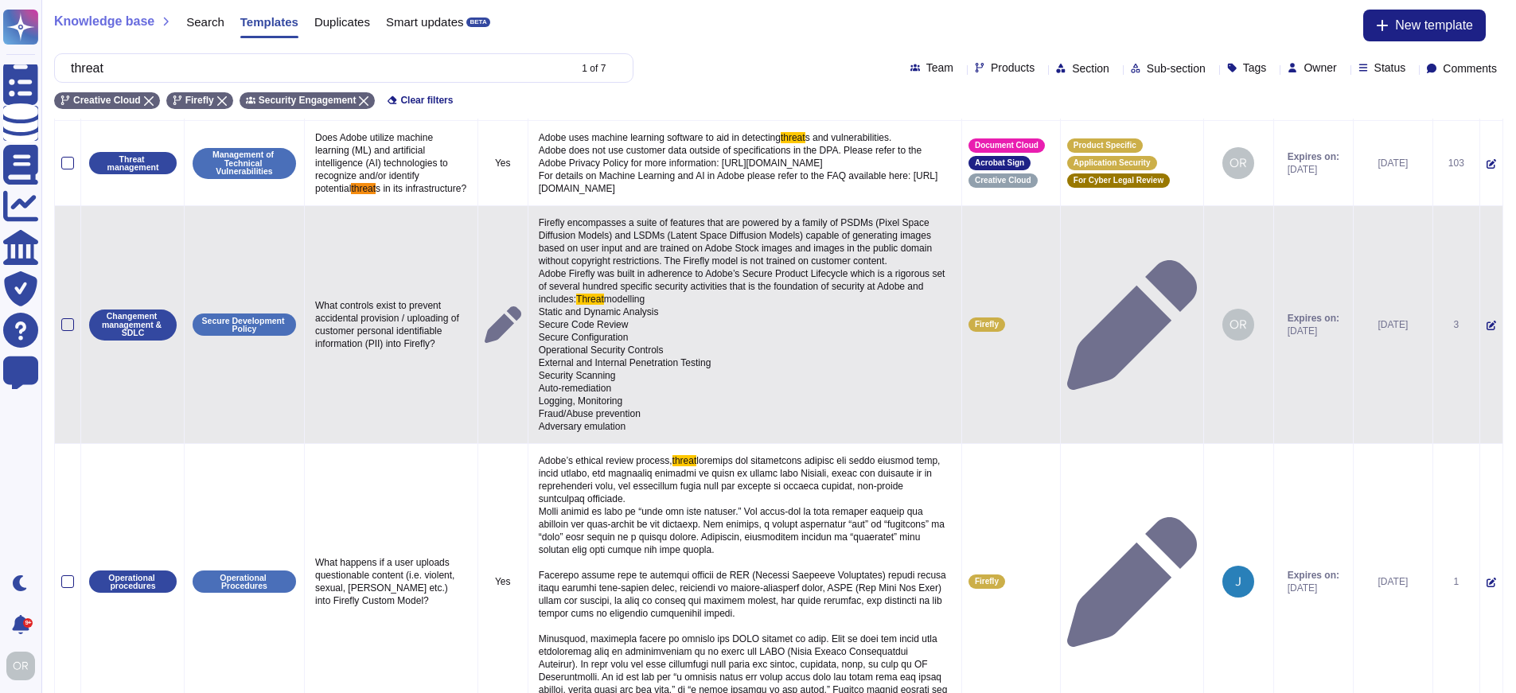
scroll to position [174, 0]
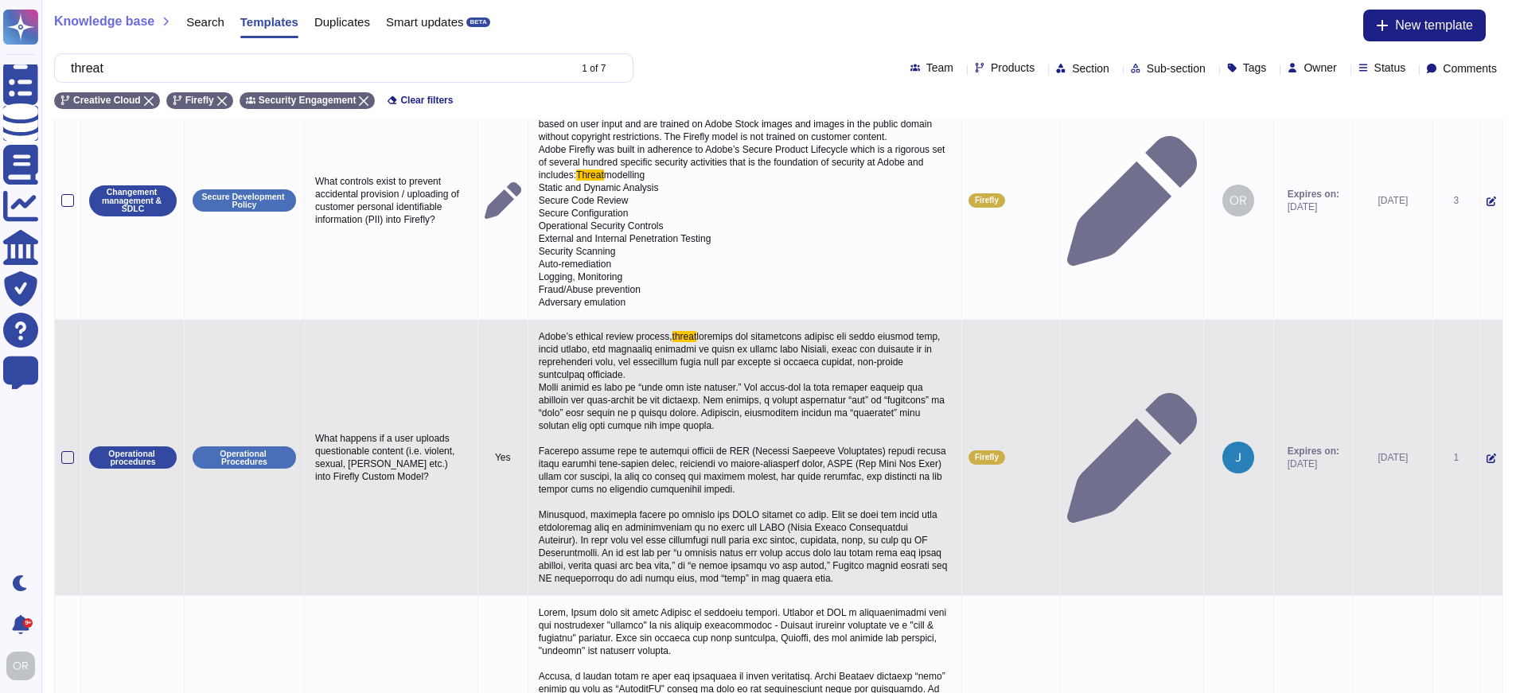
click at [702, 404] on span at bounding box center [744, 457] width 411 height 253
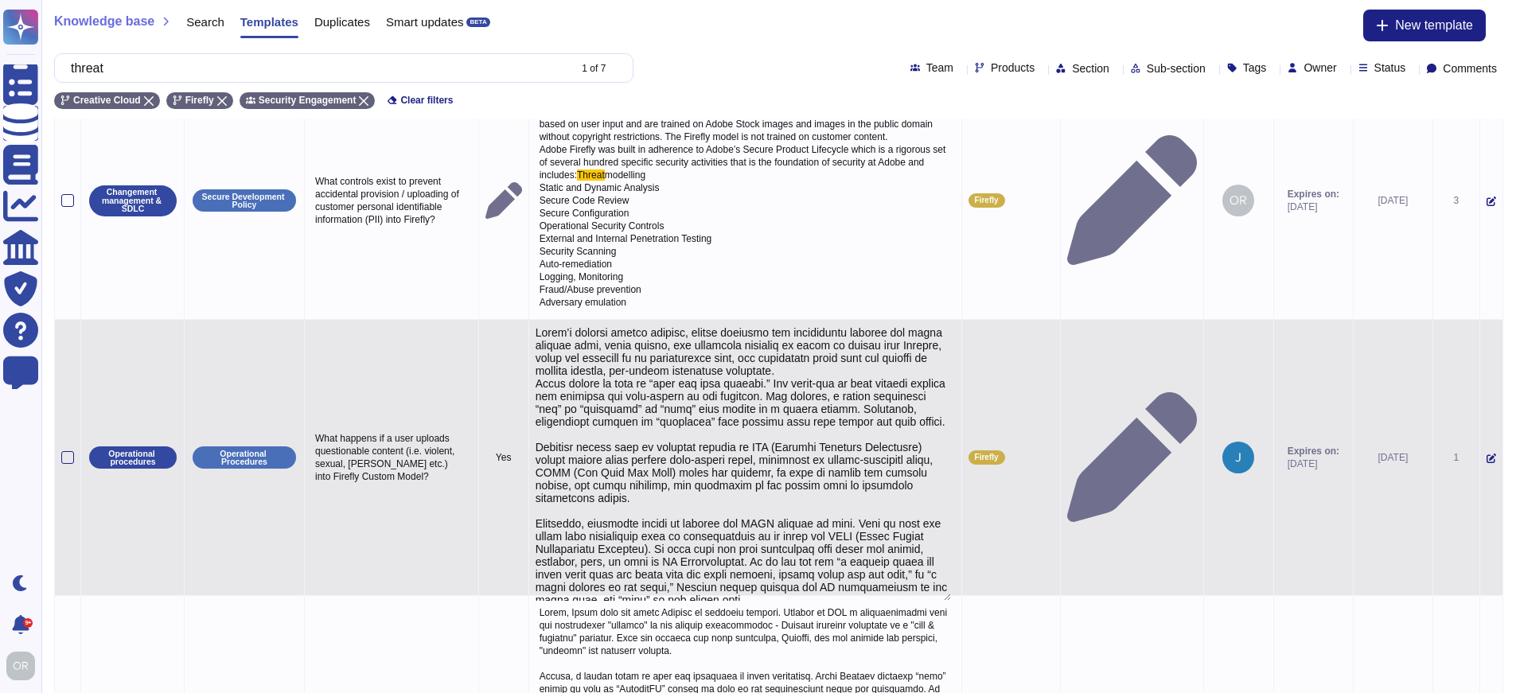
type textarea "Lorem’i dolorsi ametco adipisc, elitse doeiusmo tem incididuntu laboree dol mag…"
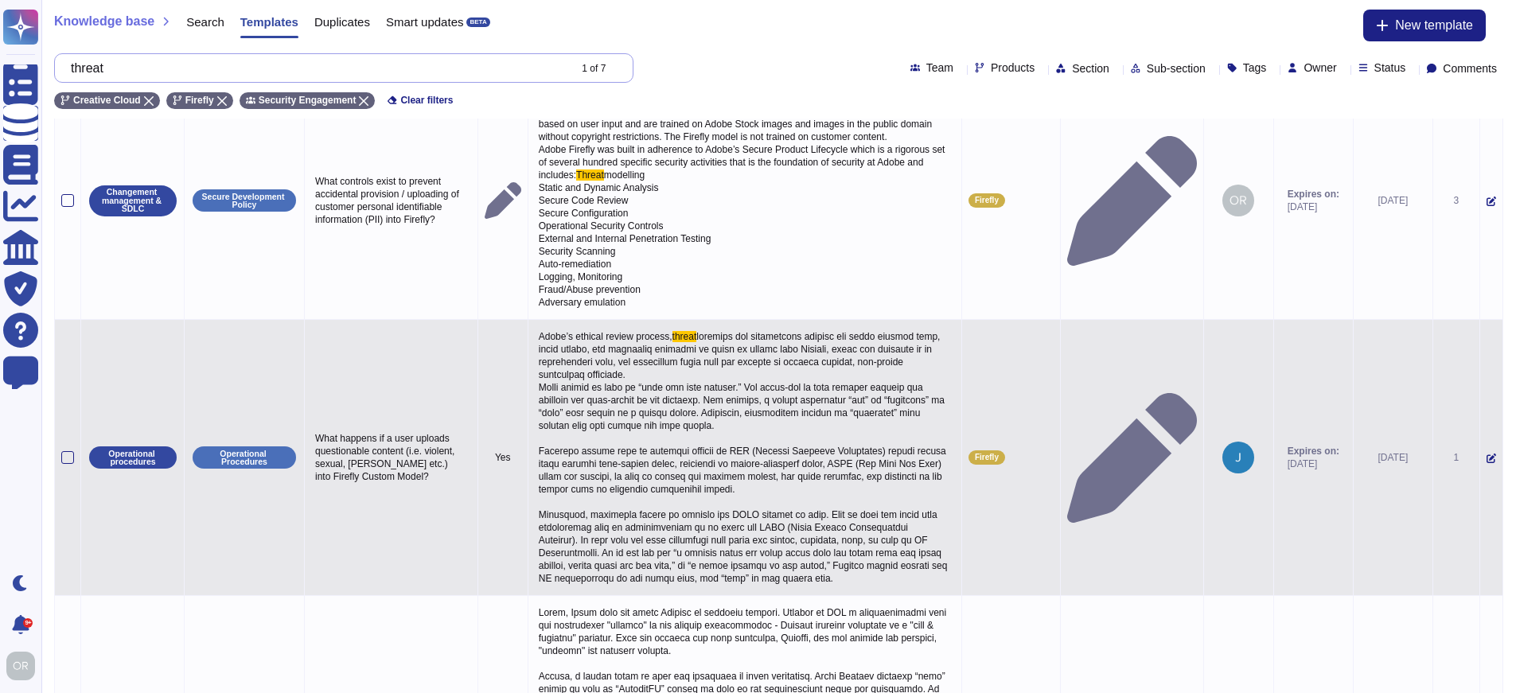
drag, startPoint x: 134, startPoint y: 68, endPoint x: 42, endPoint y: 67, distance: 91.5
click at [42, 67] on div "Knowledge base Search Templates Duplicates Smart updates BETA New template thre…" at bounding box center [778, 59] width 1474 height 119
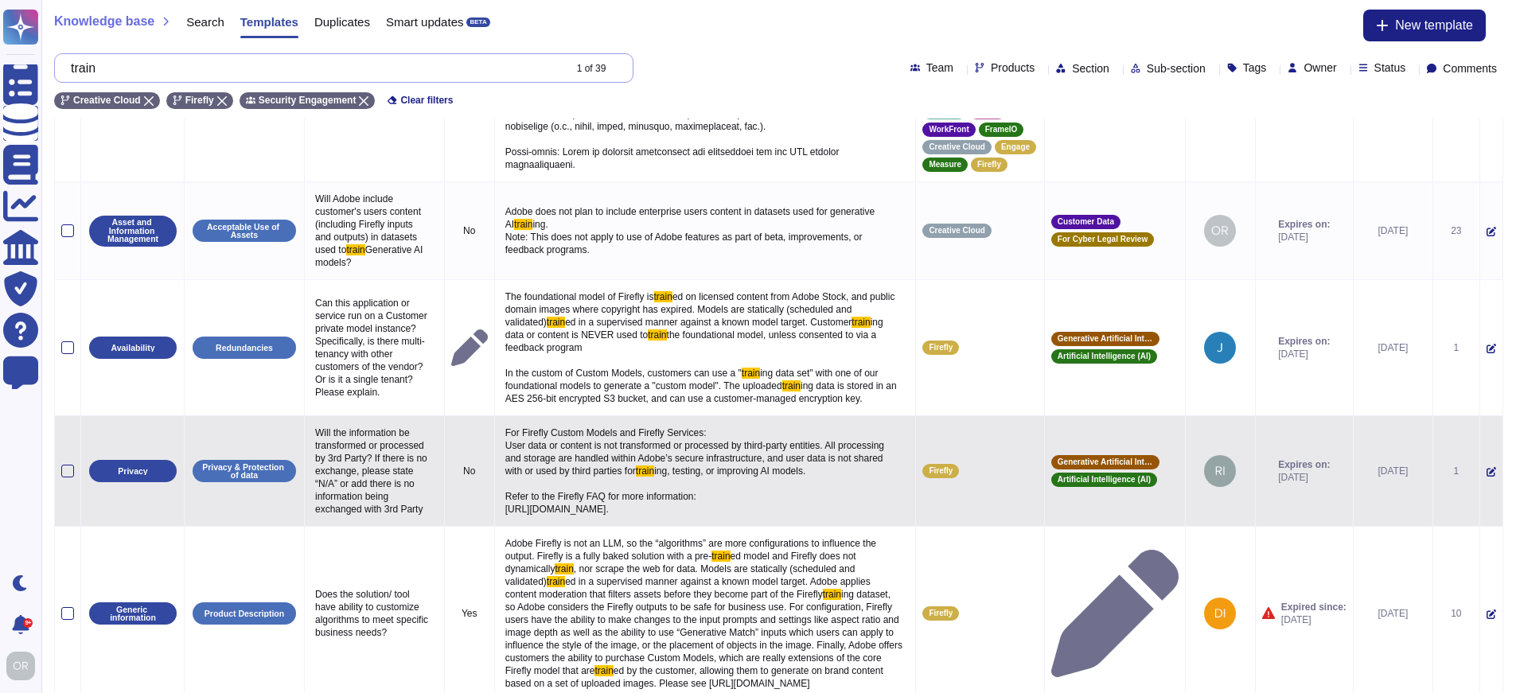
scroll to position [394, 0]
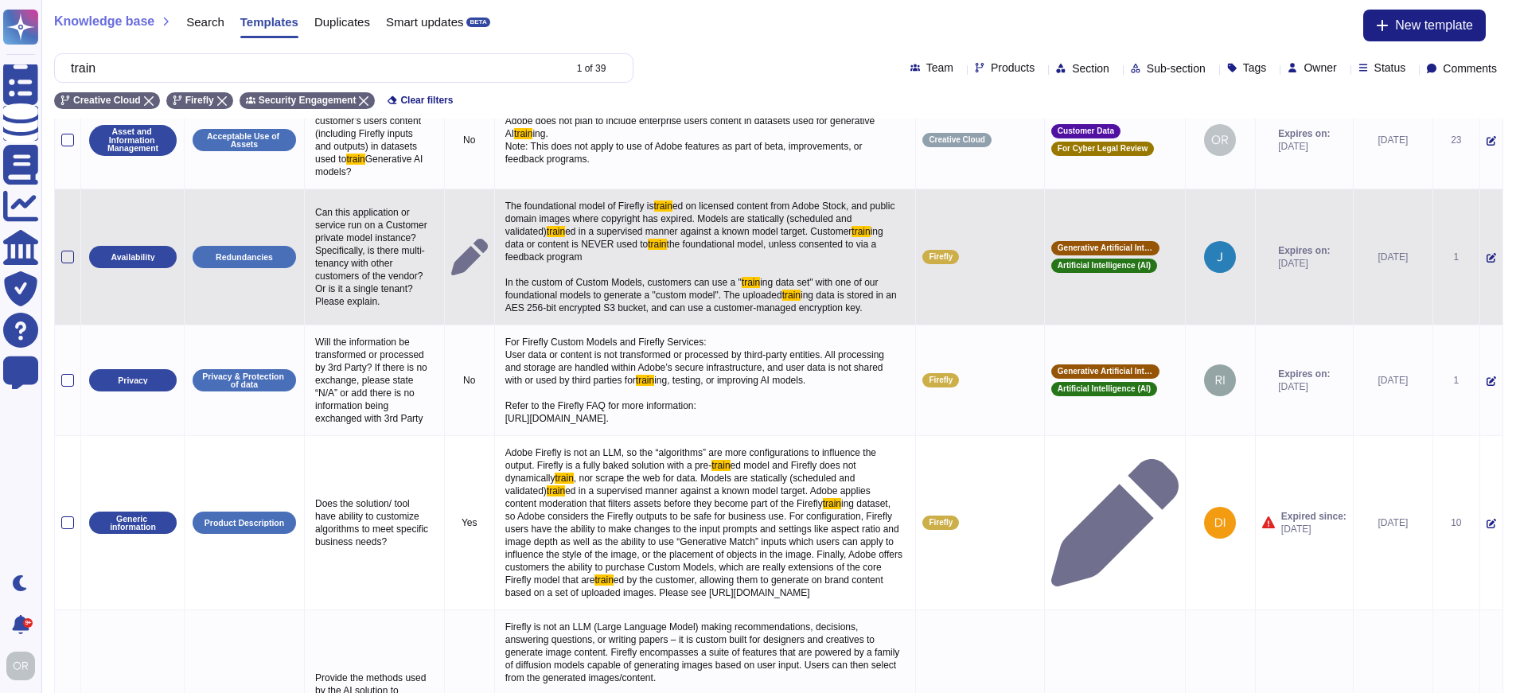
type input "train"
click at [701, 250] on span "ing data or content is NEVER used to" at bounding box center [695, 238] width 380 height 24
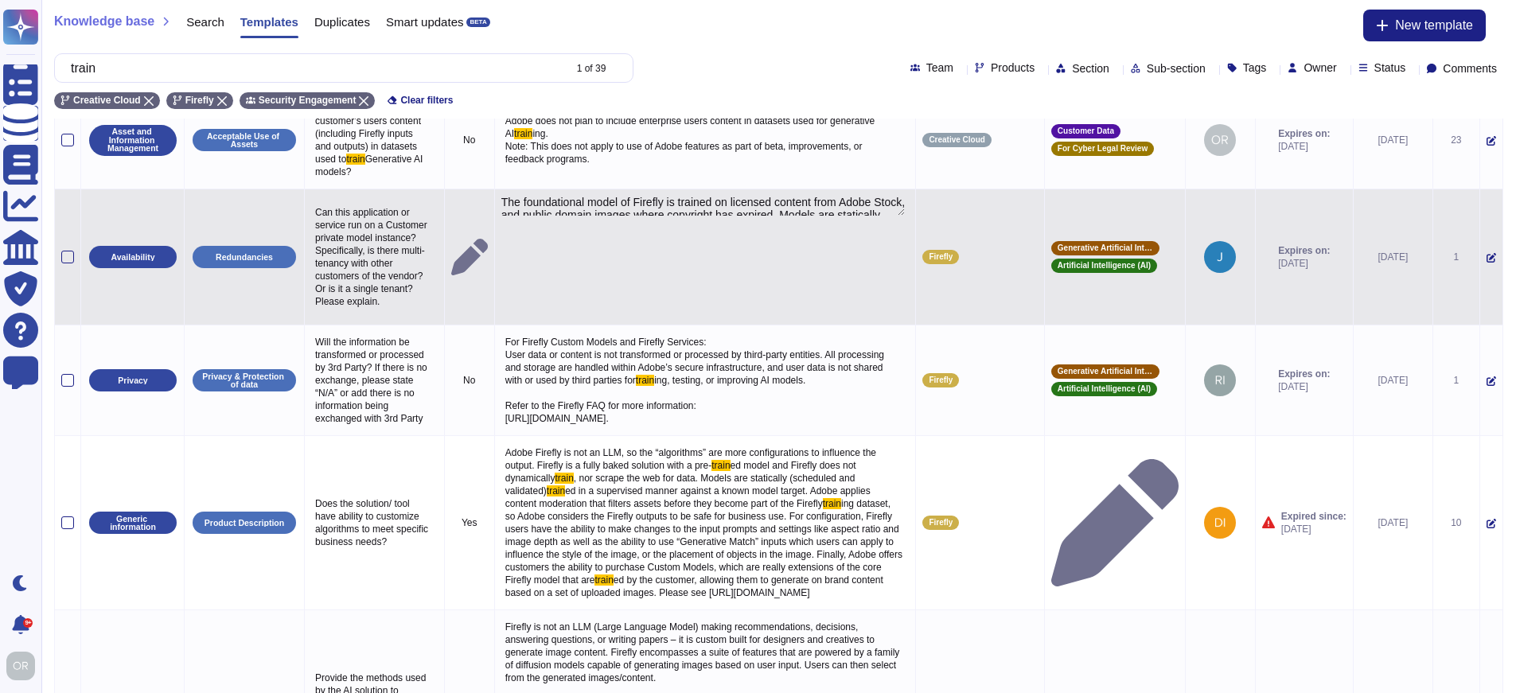
type textarea "The foundational model of Firefly is trained on licensed content from Adobe Sto…"
click at [688, 216] on textarea "The foundational model of Firefly is trained on licensed content from Adobe Sto…" at bounding box center [703, 206] width 404 height 20
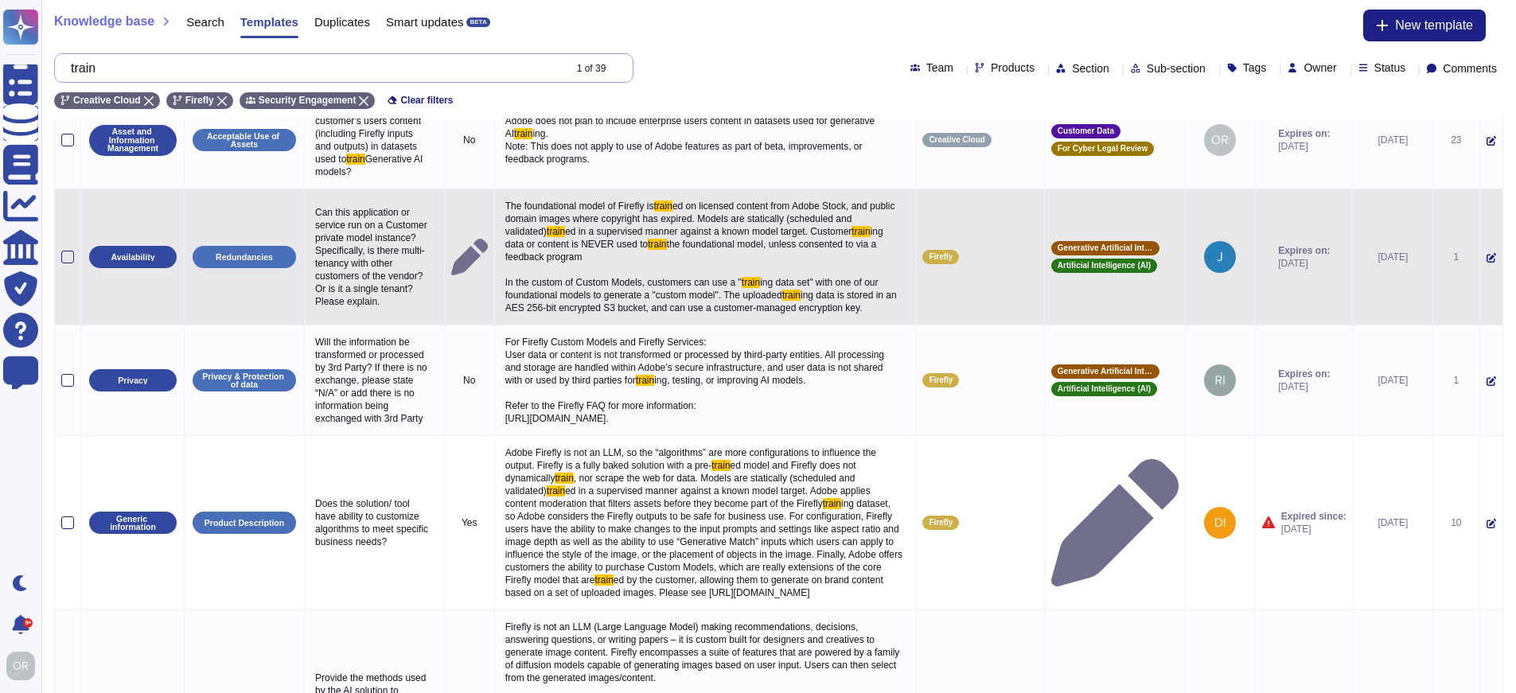
drag, startPoint x: 129, startPoint y: 71, endPoint x: 60, endPoint y: 71, distance: 69.2
click at [60, 71] on div "train 1 of 39" at bounding box center [343, 67] width 579 height 29
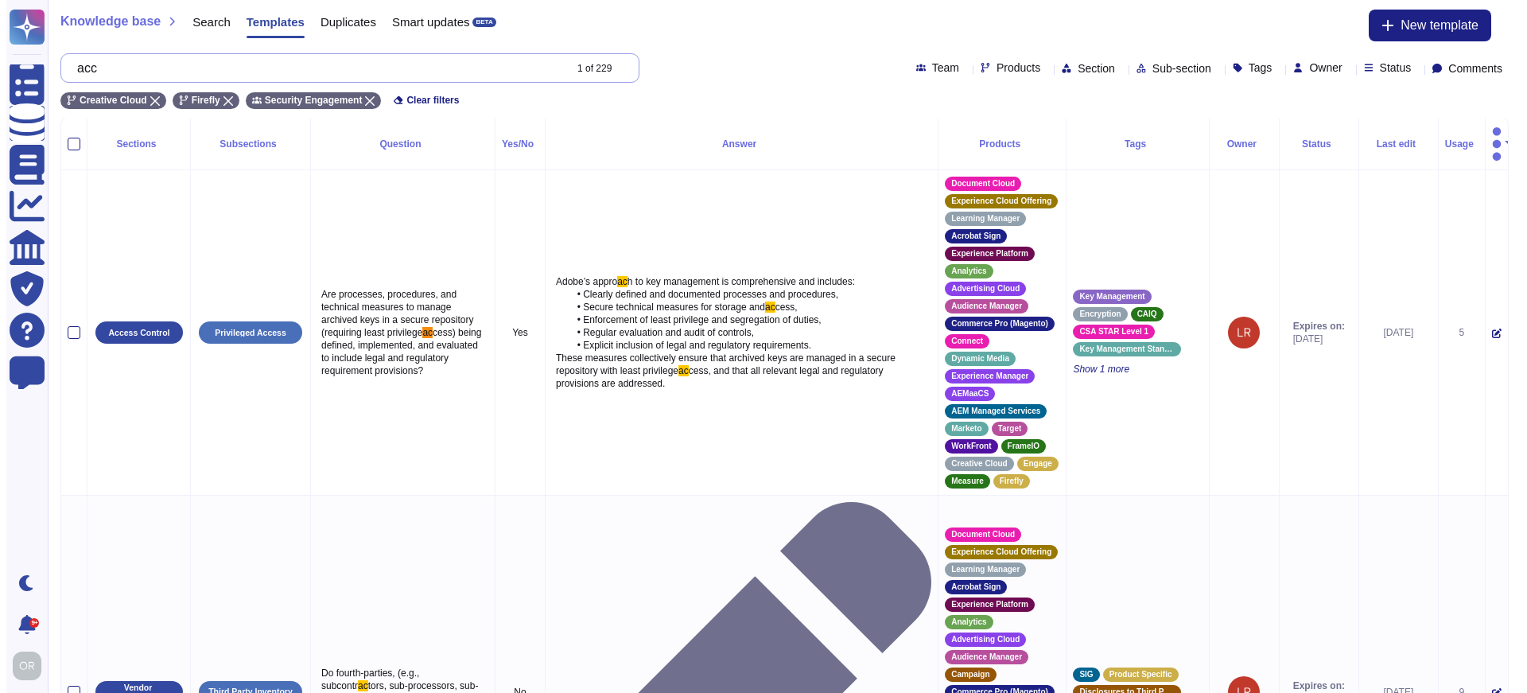
scroll to position [0, 0]
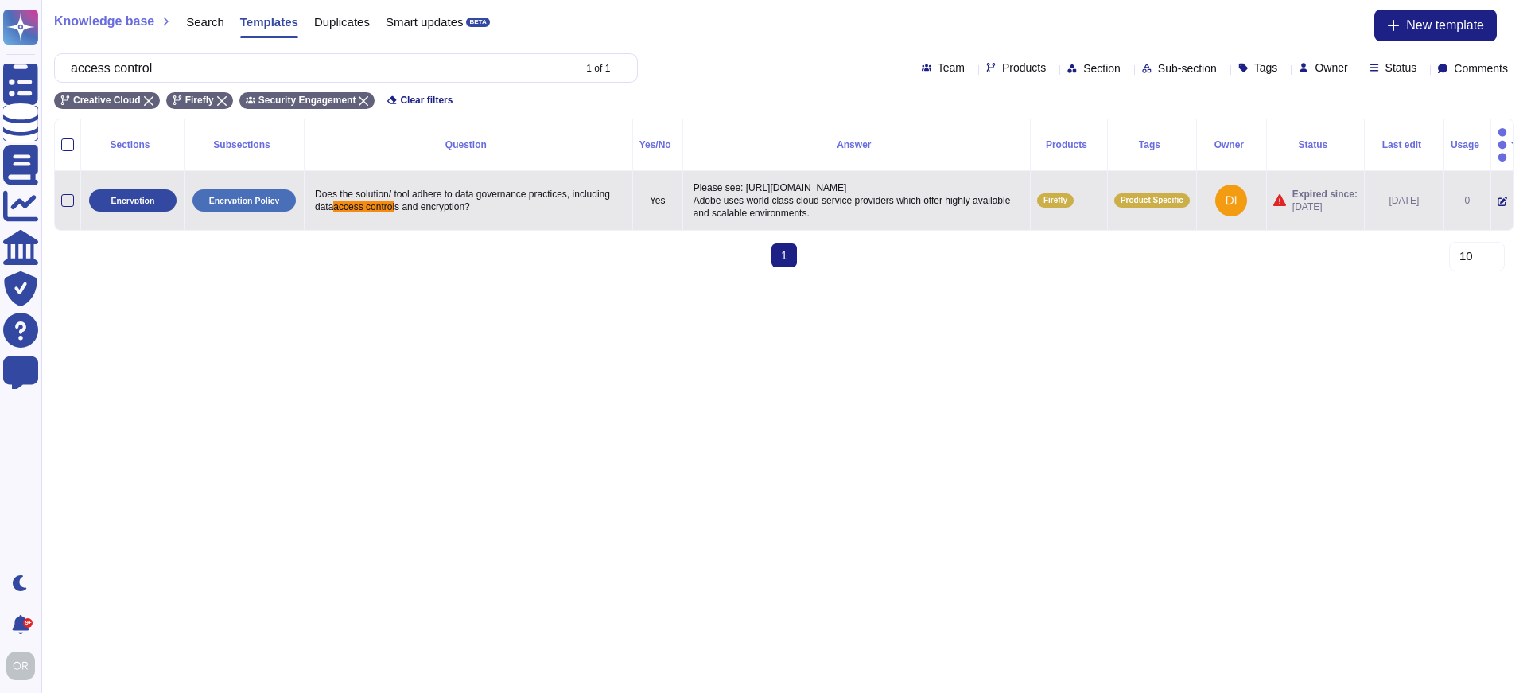
type input "access control"
click at [726, 177] on p "Please see: [URL][DOMAIN_NAME] Adobe uses world class cloud service providers w…" at bounding box center [857, 200] width 334 height 46
type textarea "Please see: [URL][DOMAIN_NAME] Adobe uses world class cloud service providers w…"
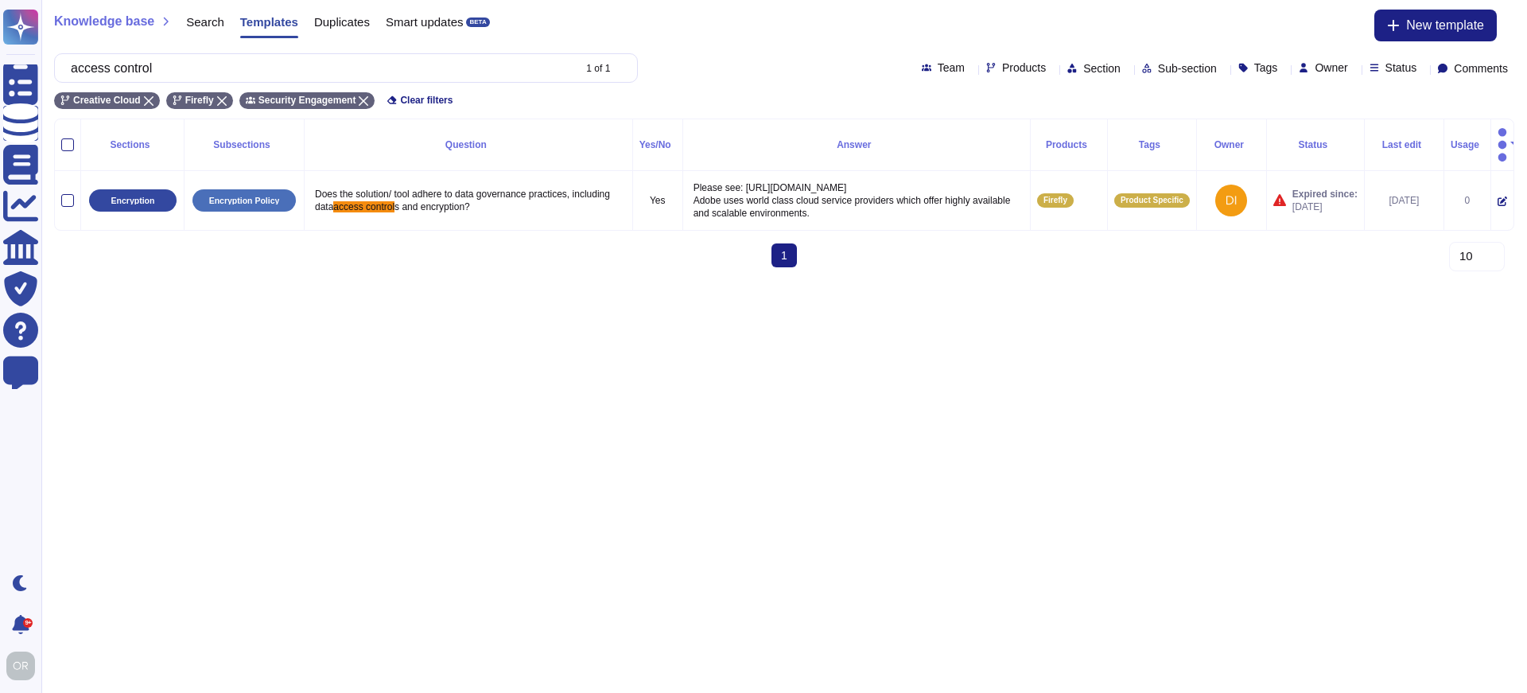
click at [986, 68] on div "Products" at bounding box center [1019, 68] width 66 height 12
click at [951, 146] on icon at bounding box center [1144, 349] width 407 height 407
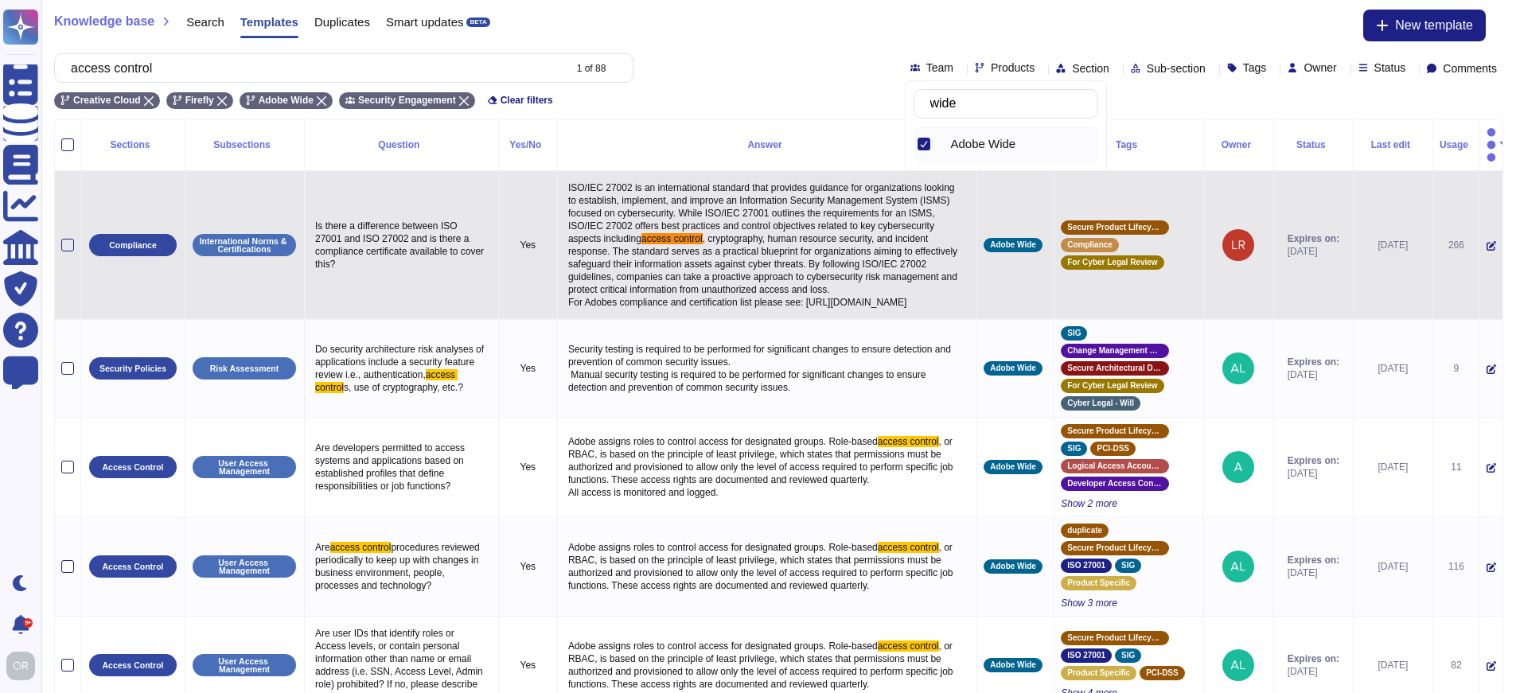
type input "wide"
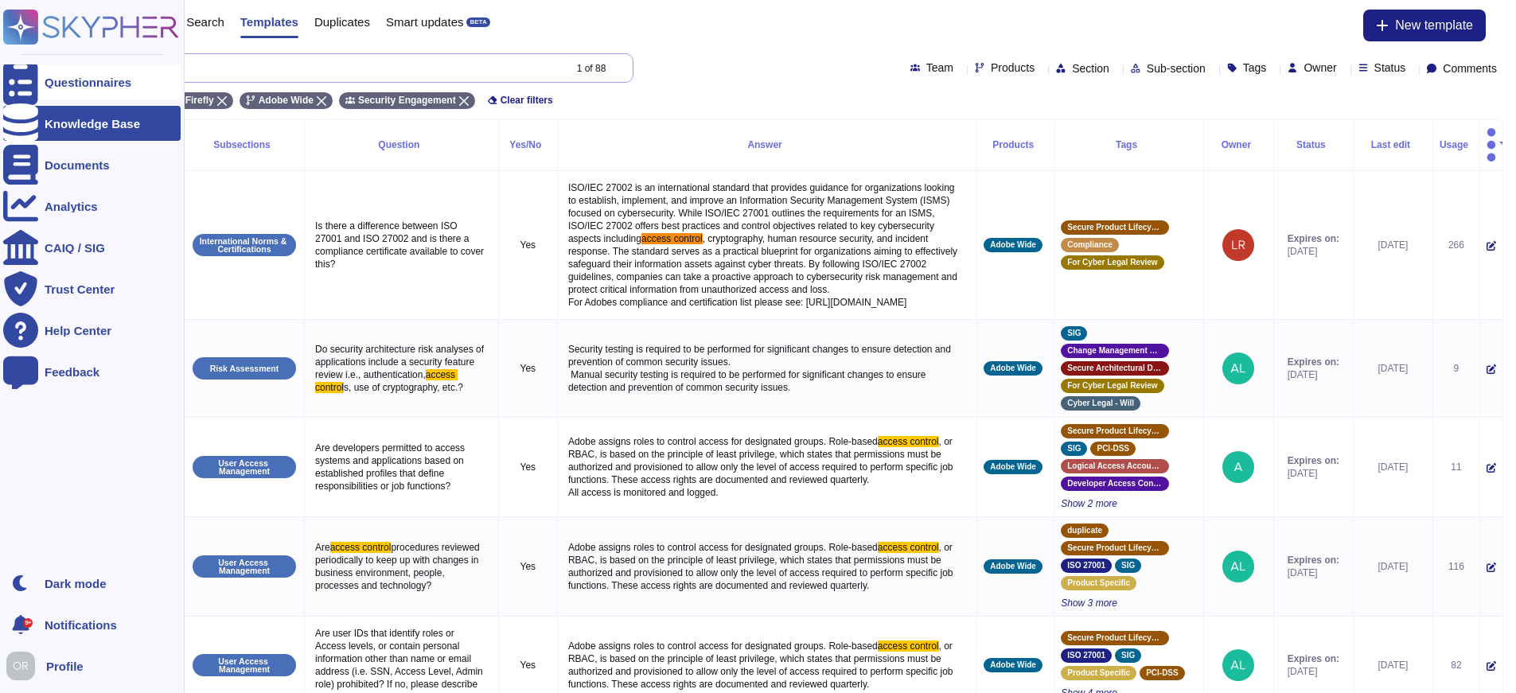
drag, startPoint x: 152, startPoint y: 66, endPoint x: 25, endPoint y: 68, distance: 126.5
paste input "Do you have a data management process, including measures regarding data anonym…"
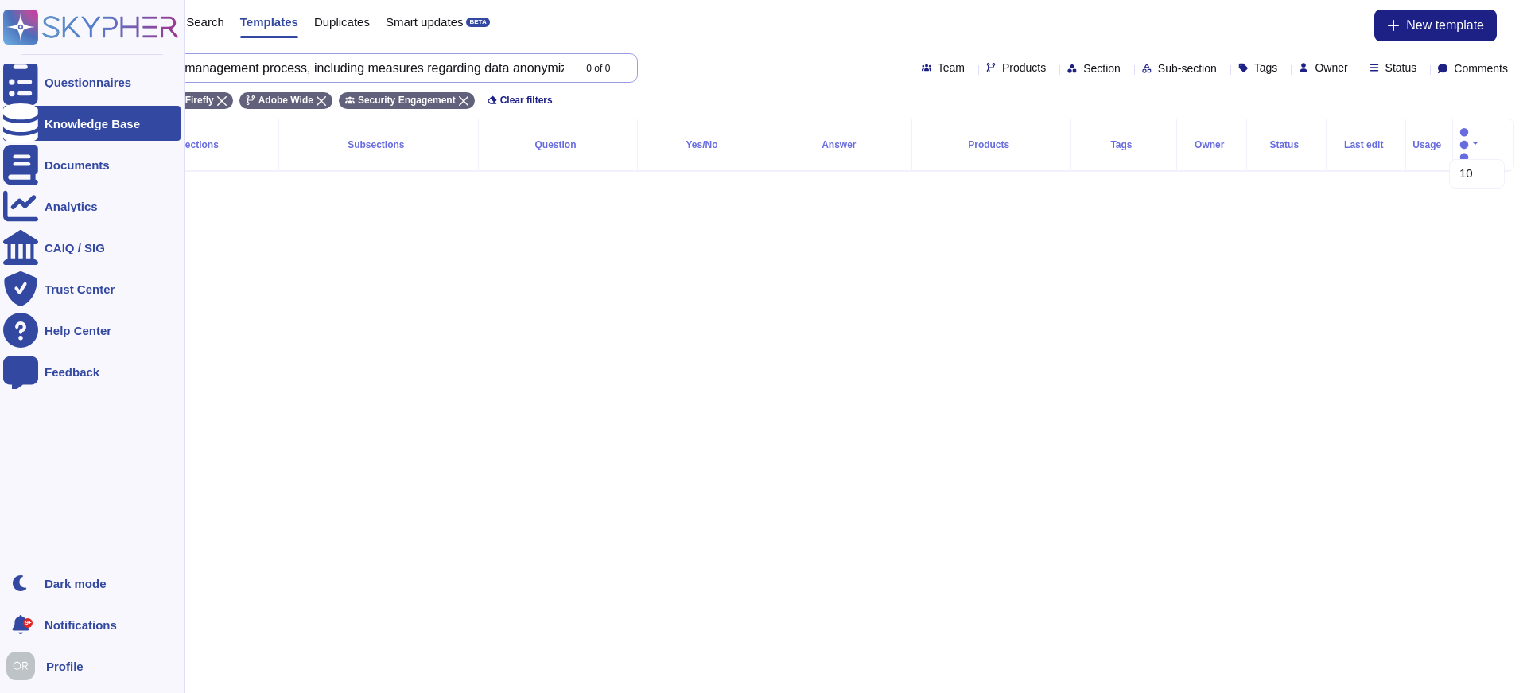
drag, startPoint x: 520, startPoint y: 63, endPoint x: 9, endPoint y: 38, distance: 512.1
click at [9, 38] on div "Questionnaires Knowledge Base Documents Analytics CAIQ / SIG Trust Center Help …" at bounding box center [763, 98] width 1527 height 197
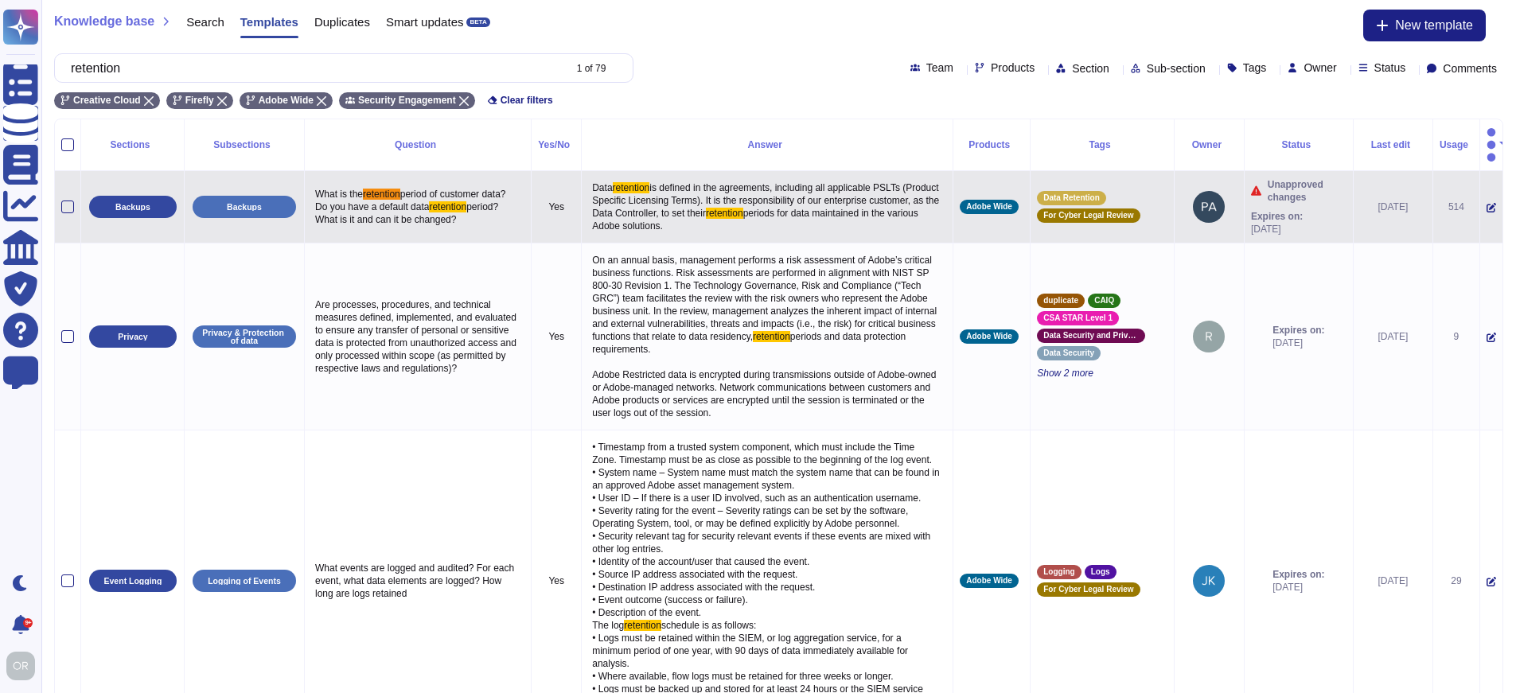
type input "retention"
click at [699, 190] on span "is defined in the agreements, including all applicable PSLTs (Product Specific …" at bounding box center [766, 200] width 349 height 37
type textarea "Data retention is defined in the agreements, including all applicable PSLTs (Pr…"
click at [120, 69] on input "retention" at bounding box center [313, 68] width 500 height 28
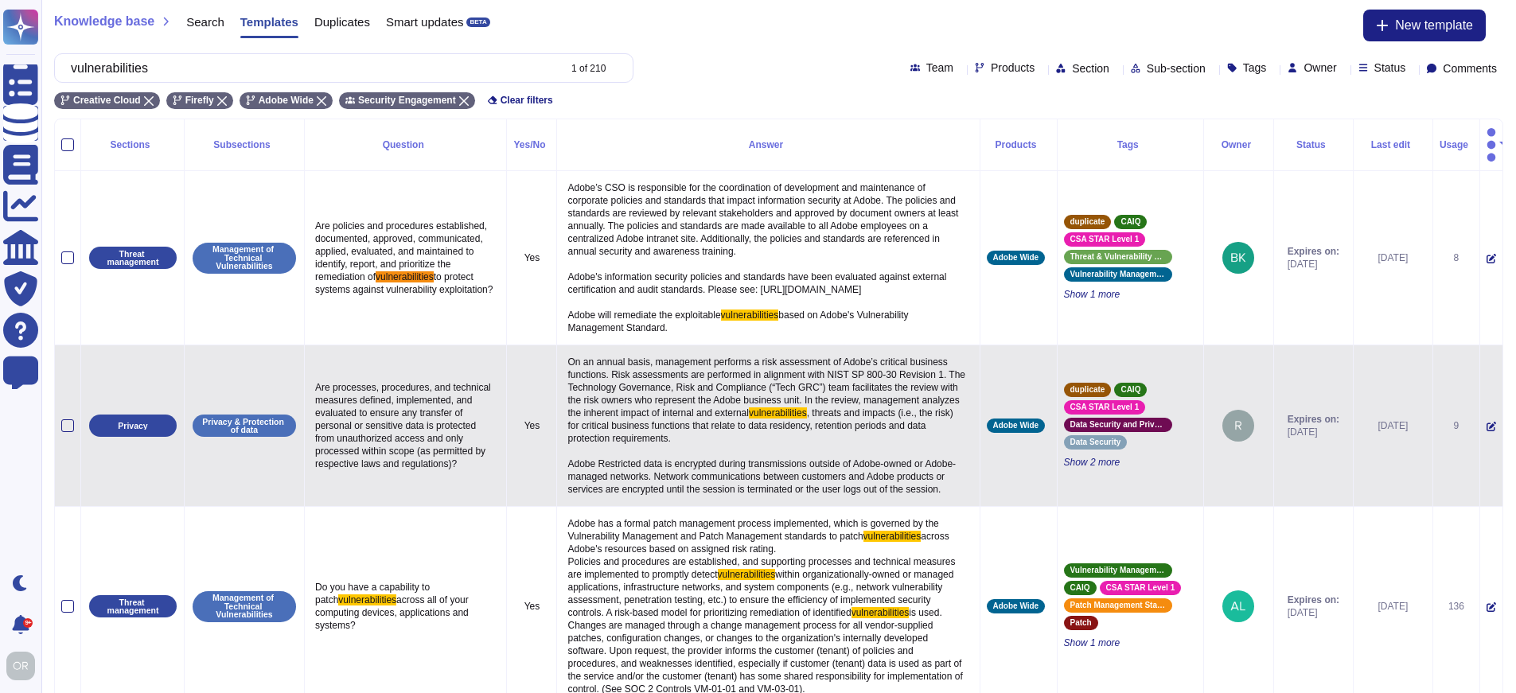
type input "vulnerabilities"
click at [667, 370] on span "On an annual basis, management performs a risk assessment of Adobe’s critical b…" at bounding box center [767, 387] width 400 height 62
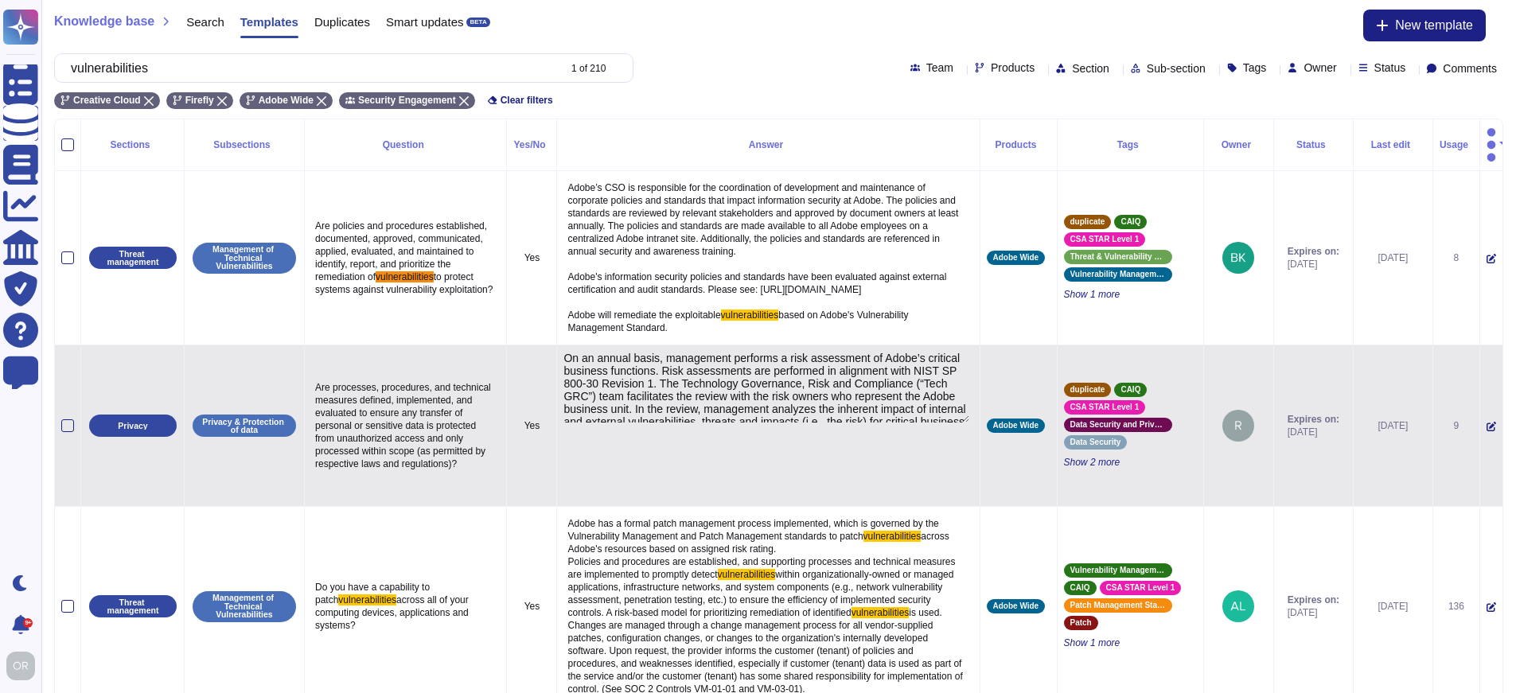
type textarea "On an annual basis, management performs a risk assessment of Adobe’s critical b…"
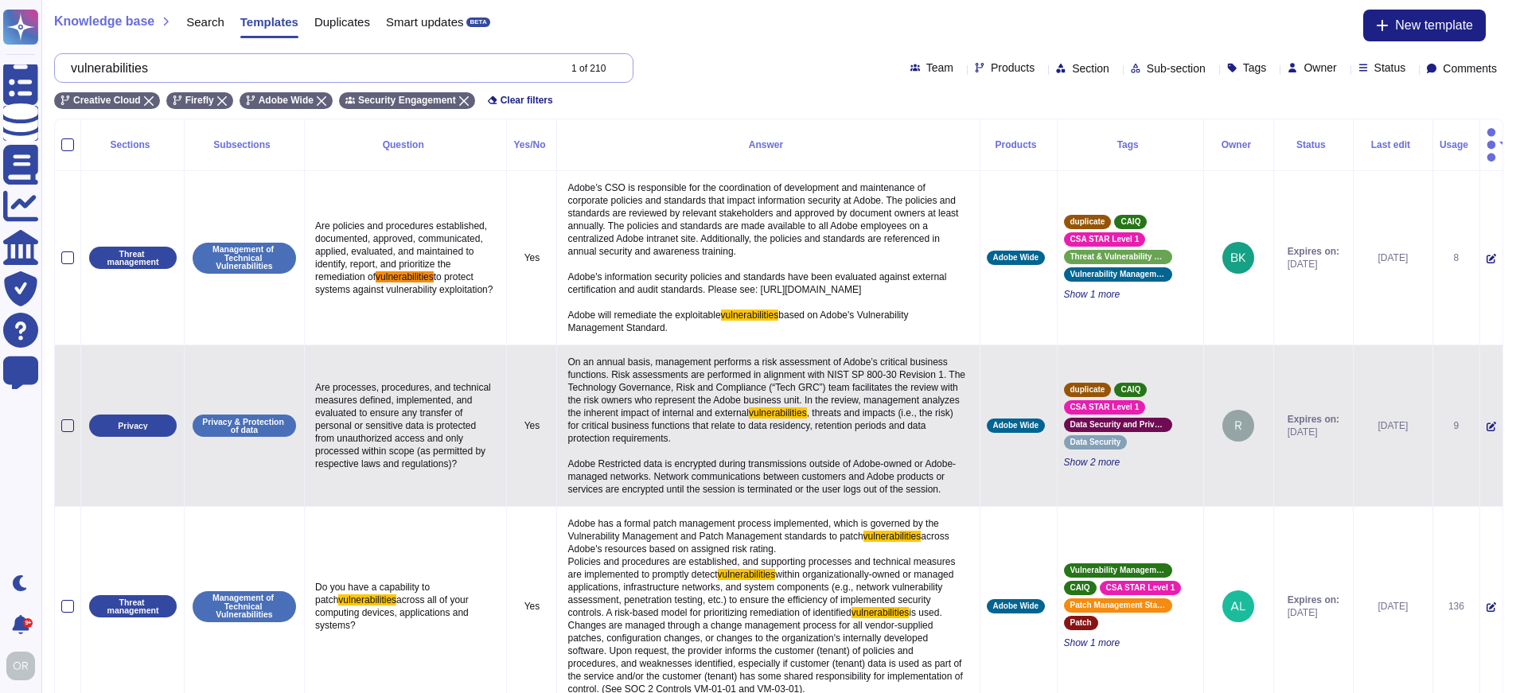
click at [148, 68] on input "vulnerabilities" at bounding box center [310, 68] width 494 height 28
click at [148, 67] on input "vulnerabilities" at bounding box center [310, 68] width 494 height 28
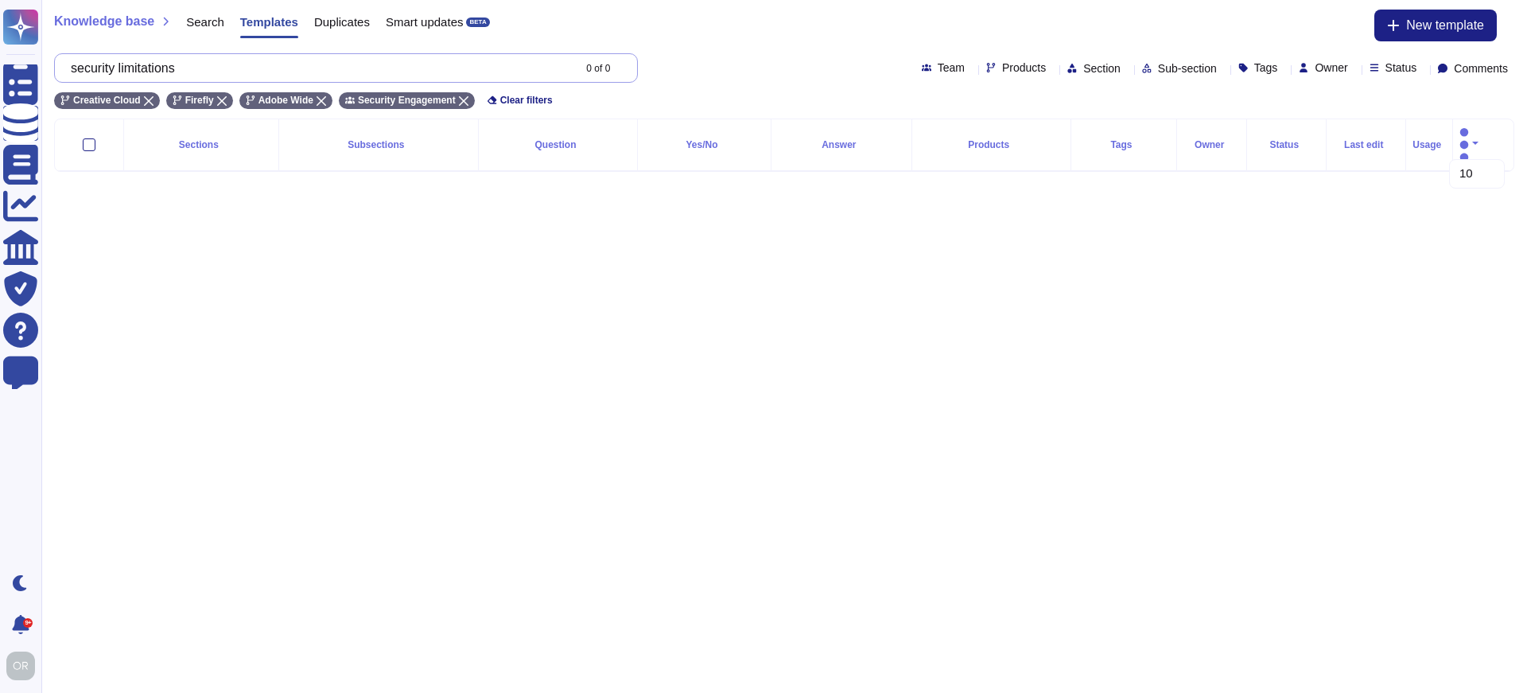
drag, startPoint x: 219, startPoint y: 70, endPoint x: 74, endPoint y: 68, distance: 144.8
click at [74, 68] on div "security limitations 0 of 0" at bounding box center [346, 67] width 584 height 29
paste input "What are the security limitations of your AI?"
drag, startPoint x: 290, startPoint y: 64, endPoint x: 61, endPoint y: 64, distance: 229.1
click at [61, 64] on div "What are the security limitations of your AI? 0 of 0" at bounding box center [346, 67] width 584 height 29
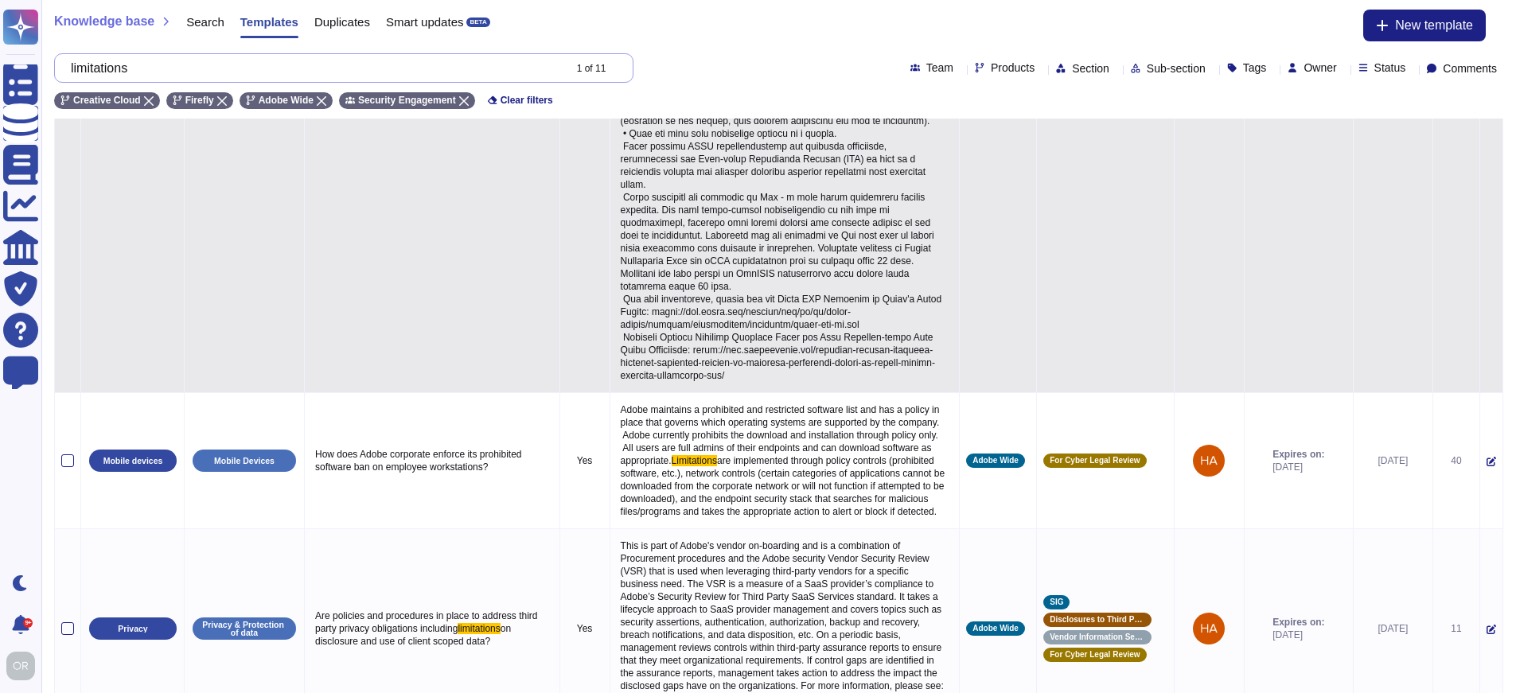
scroll to position [694, 0]
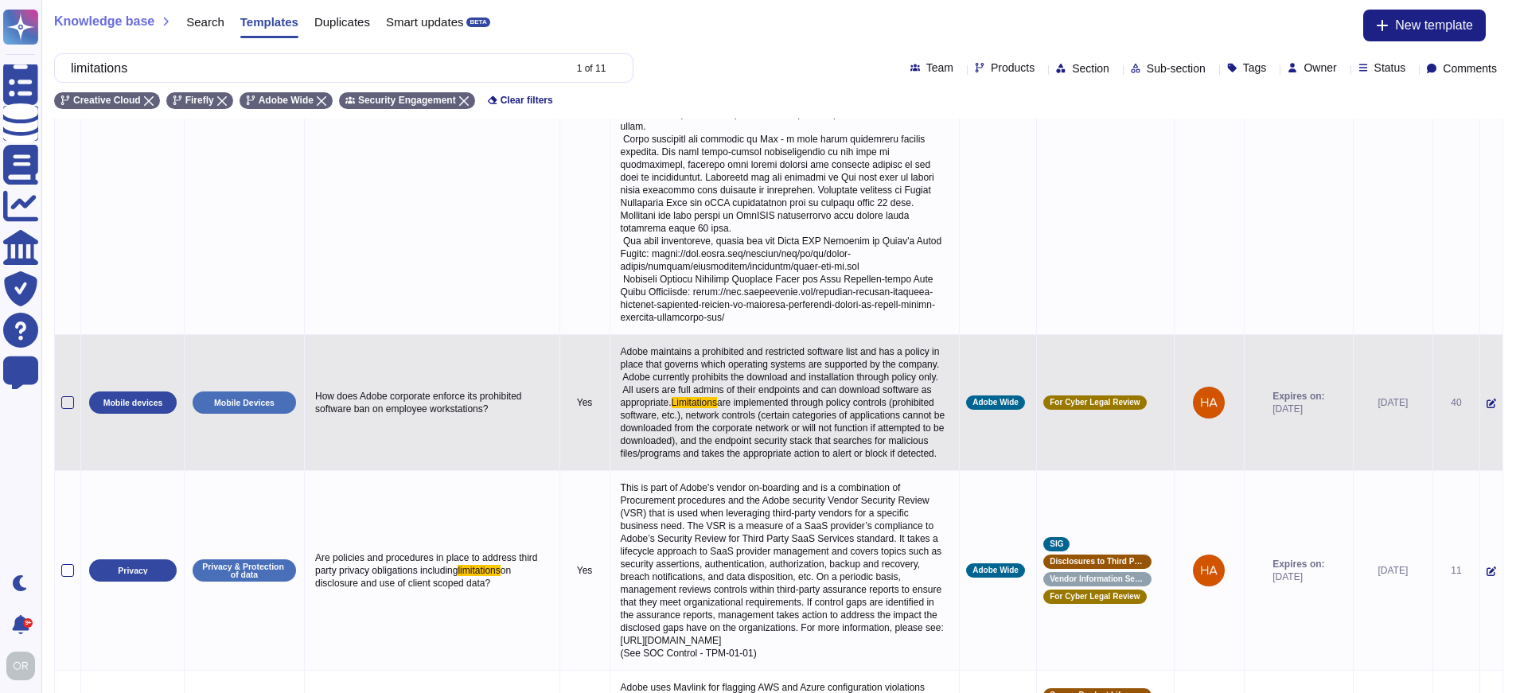
type input "limitations"
click at [727, 459] on span "are implemented through policy controls (prohibited software, etc.), network co…" at bounding box center [784, 428] width 327 height 62
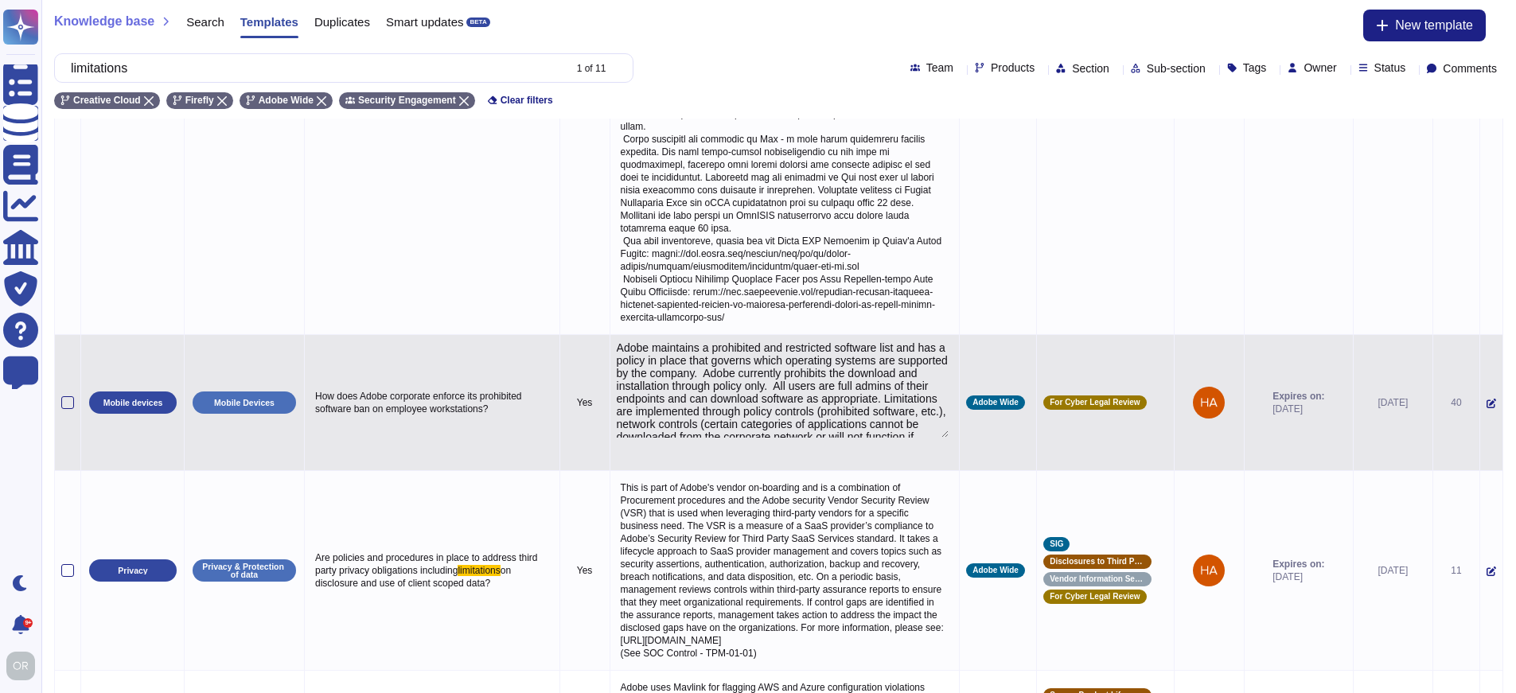
type textarea "Adobe maintains a prohibited and restricted software list and has a policy in p…"
click at [723, 438] on textarea "Adobe maintains a prohibited and restricted software list and has a policy in p…" at bounding box center [783, 389] width 333 height 96
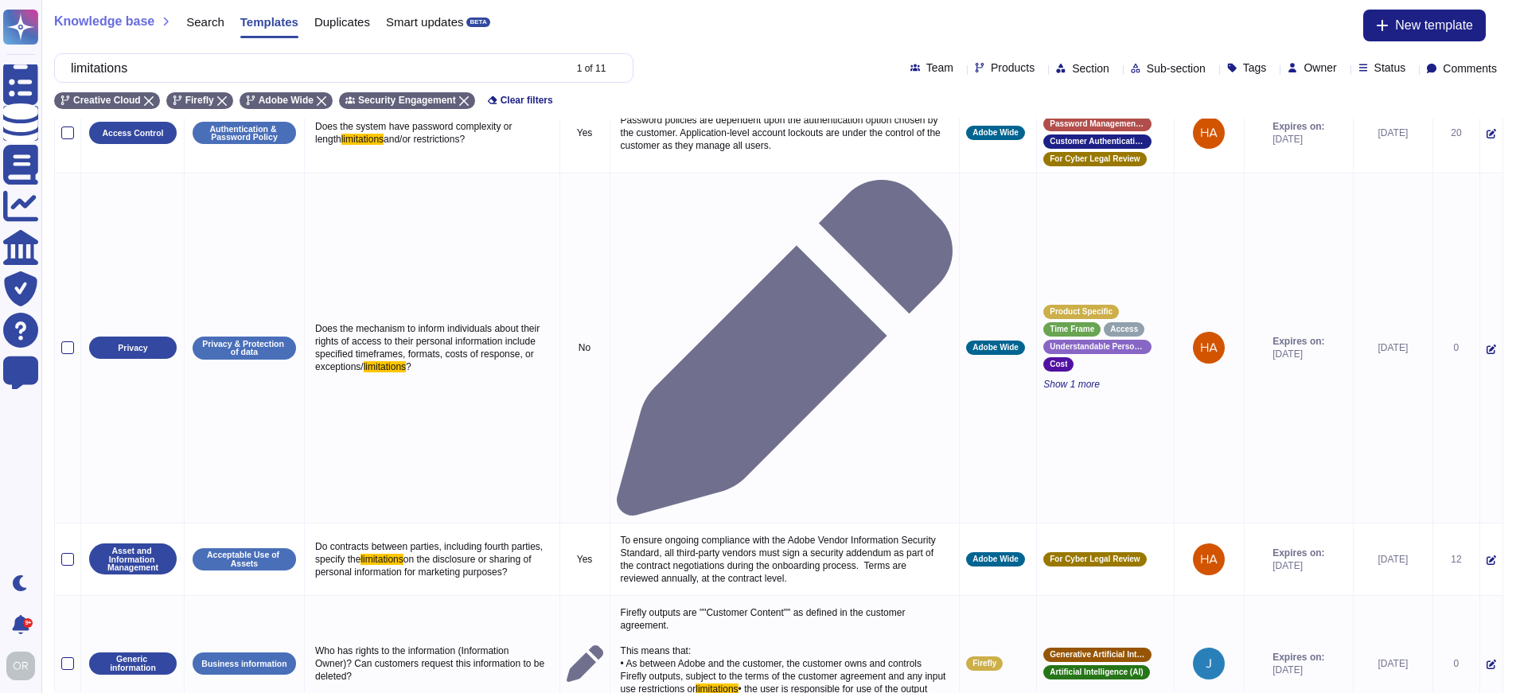
scroll to position [1465, 0]
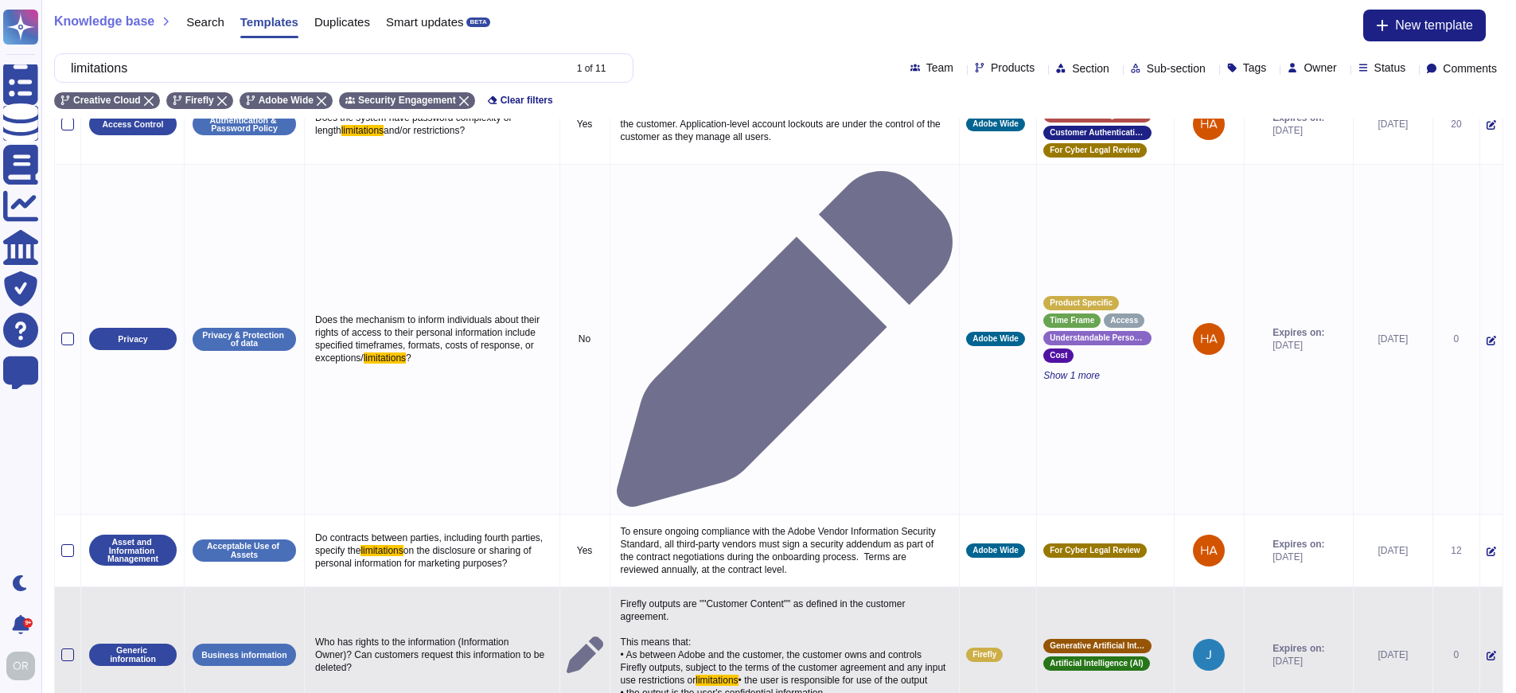
click at [835, 593] on p "Firefly outputs are ""Customer Content"" as defined in the customer agreement. …" at bounding box center [785, 654] width 337 height 123
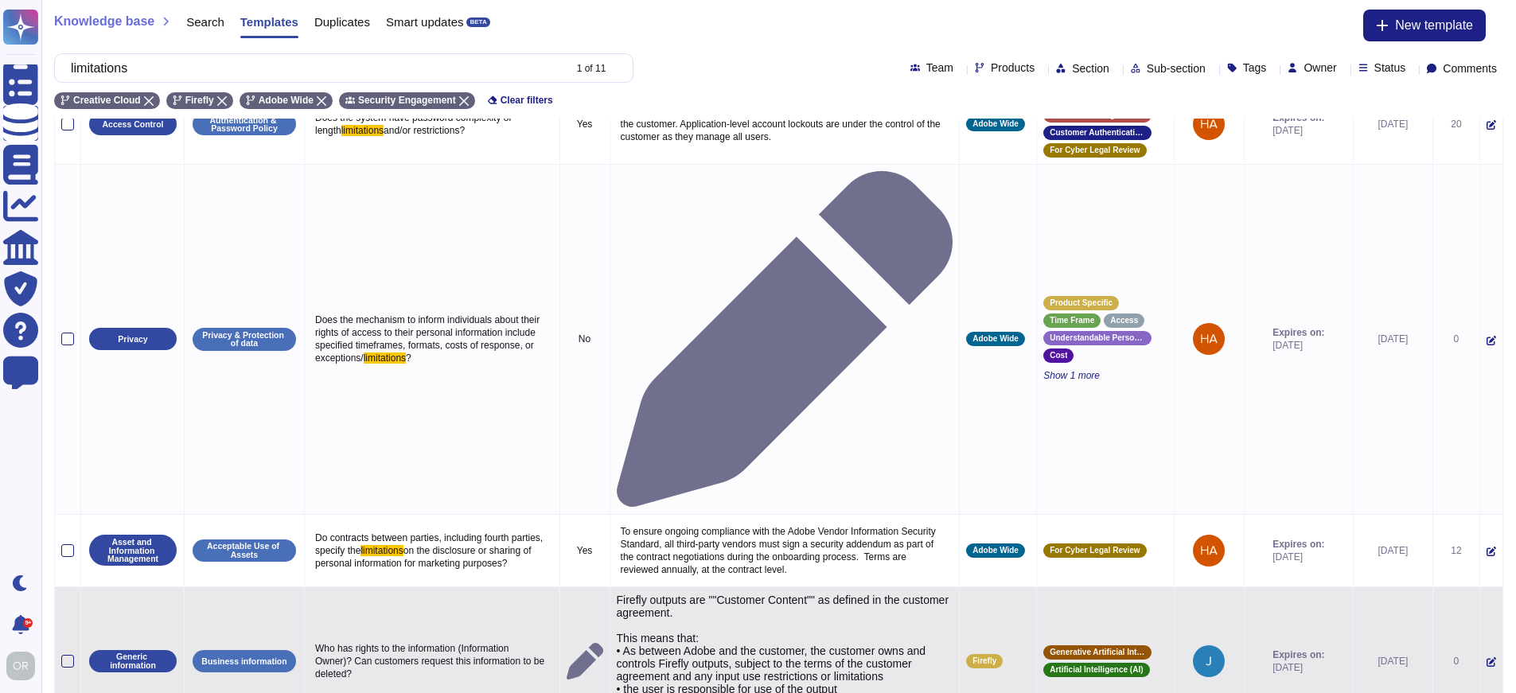
type textarea "Firefly outputs are ""Customer Content"" as defined in the customer agreement. …"
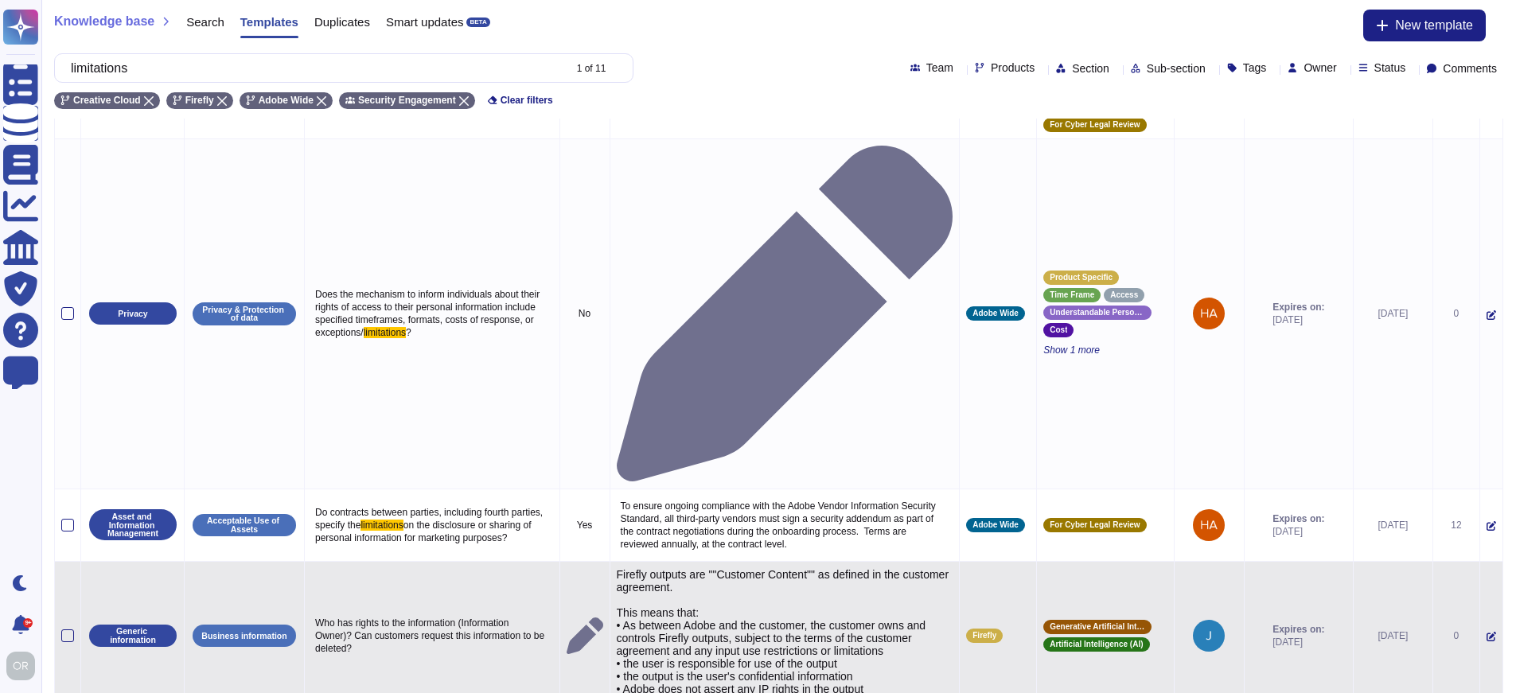
click at [753, 568] on textarea "Firefly outputs are ""Customer Content"" as defined in the customer agreement. …" at bounding box center [783, 639] width 333 height 143
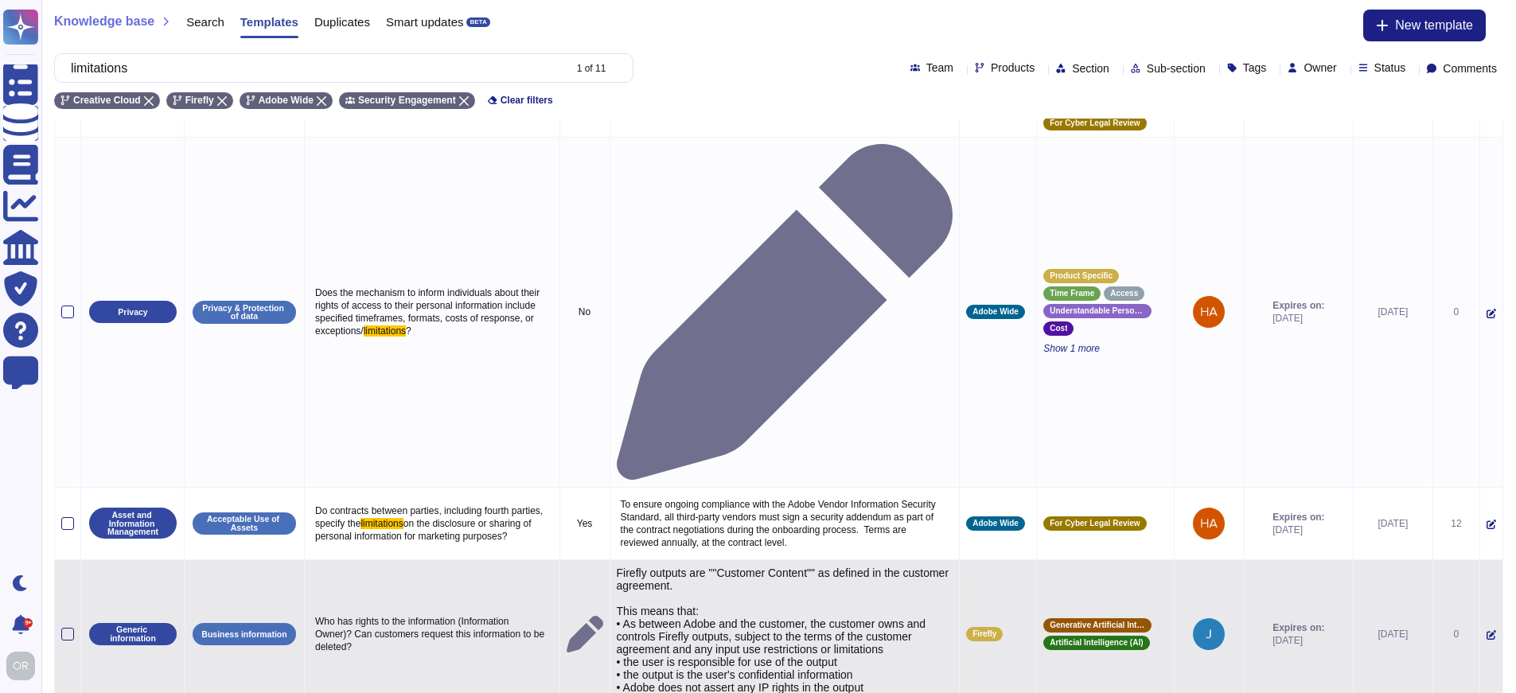
scroll to position [1503, 0]
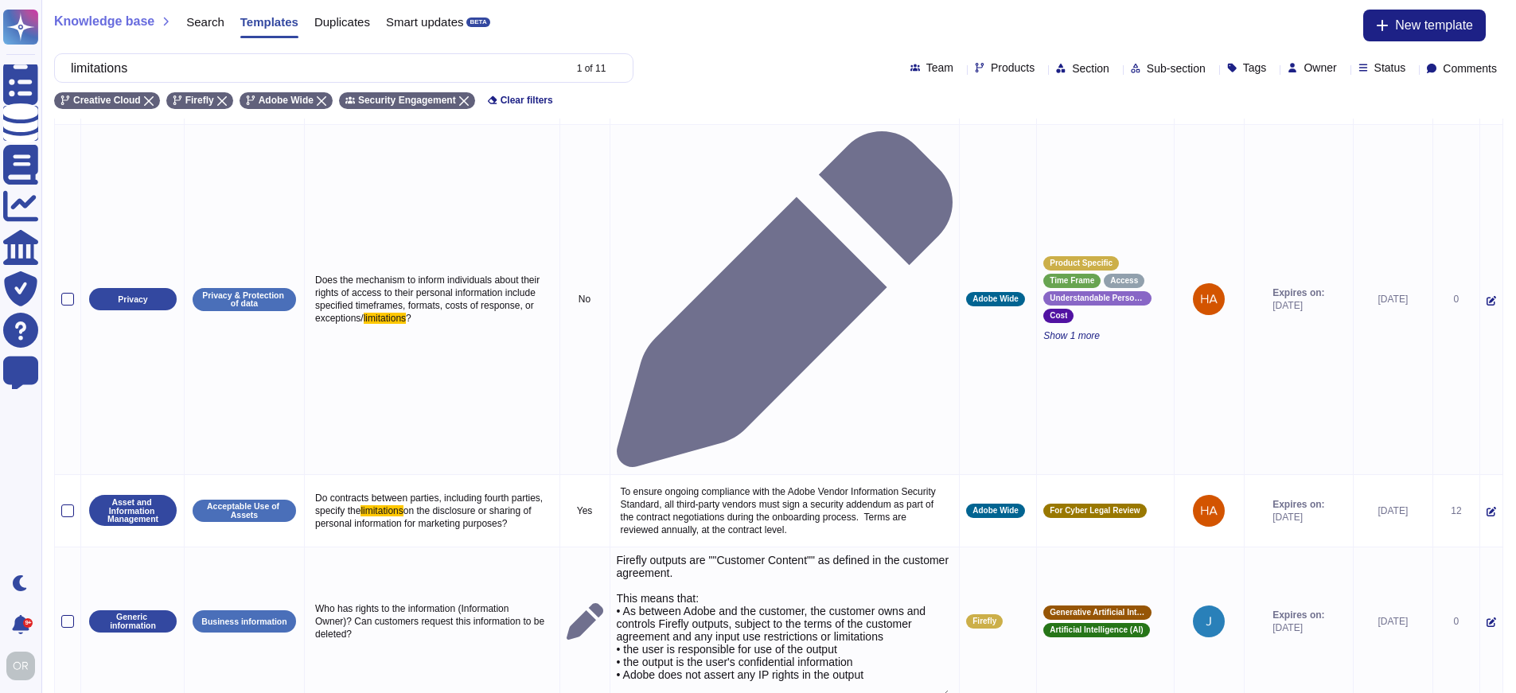
drag, startPoint x: 609, startPoint y: 504, endPoint x: 885, endPoint y: 643, distance: 309.2
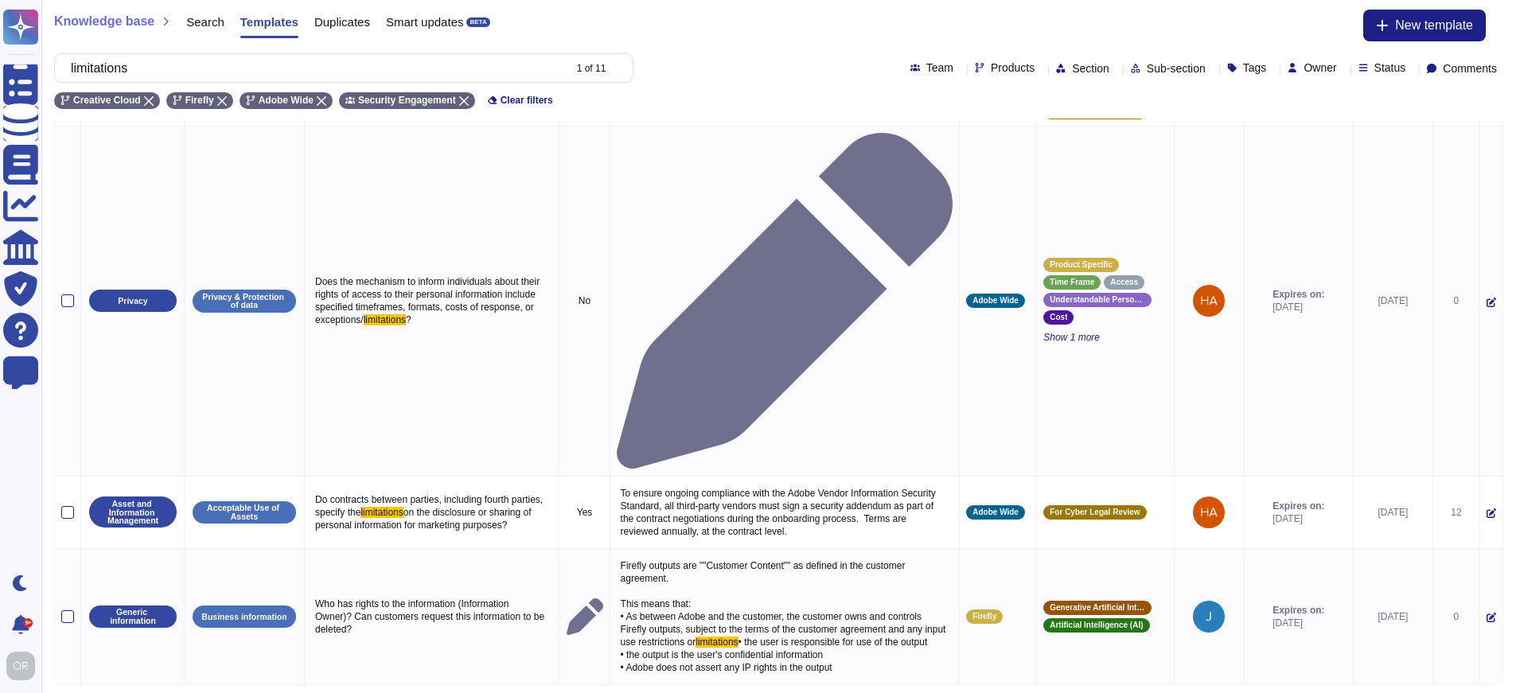
scroll to position [1465, 0]
